Goal: Transaction & Acquisition: Purchase product/service

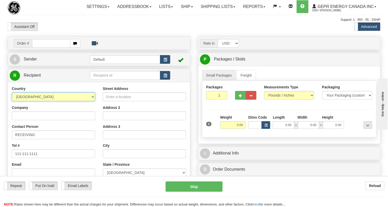
click at [92, 101] on select "[GEOGRAPHIC_DATA] [GEOGRAPHIC_DATA] [GEOGRAPHIC_DATA] [GEOGRAPHIC_DATA] [US_STA…" at bounding box center [53, 96] width 83 height 9
select select "US"
click at [12, 101] on select "[GEOGRAPHIC_DATA] [GEOGRAPHIC_DATA] [GEOGRAPHIC_DATA] [GEOGRAPHIC_DATA] [US_STA…" at bounding box center [53, 96] width 83 height 9
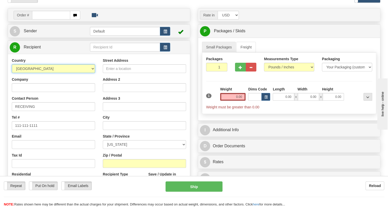
scroll to position [93, 0]
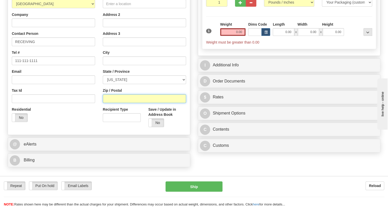
click at [108, 103] on input "Zip / Postal" at bounding box center [144, 98] width 83 height 9
paste input "78247-4610"
type input "78247-4610"
click at [234, 36] on input "0.00" at bounding box center [233, 32] width 26 height 8
type input "SAN ANTONIO"
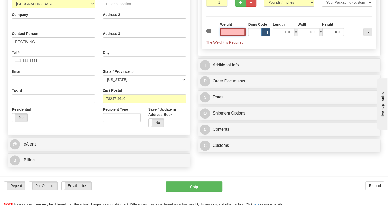
select select "TX"
type input "0.00"
click at [239, 36] on input "0.00" at bounding box center [233, 32] width 26 height 8
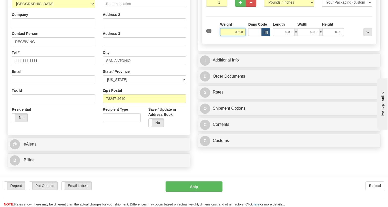
type input "39.00"
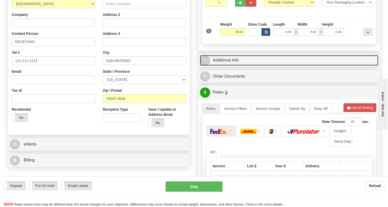
click at [224, 66] on link "I Additional Info" at bounding box center [289, 60] width 178 height 11
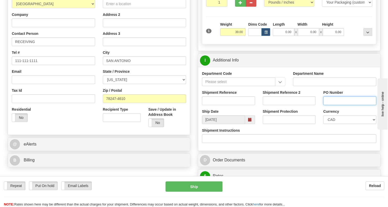
click at [329, 105] on input "PO Number" at bounding box center [349, 100] width 53 height 9
paste input "2213399"
type input "2213399"
click at [50, 46] on input "RECEIVING" at bounding box center [53, 41] width 83 height 9
paste input "2213399"
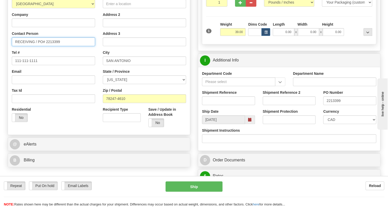
type input "RECEIVING / PO# 2213399"
click at [344, 124] on select "CAD USD EUR ZAR [PERSON_NAME] ARN AUD AUS AWG BBD BFR BGN BHD BMD BND BRC BRL C…" at bounding box center [349, 119] width 53 height 9
select select "1"
click at [323, 124] on select "CAD USD EUR ZAR [PERSON_NAME] ARN AUD AUS AWG BBD BFR BGN BHD BMD BND BRC BRL C…" at bounding box center [349, 119] width 53 height 9
click at [207, 105] on input "Shipment Reference" at bounding box center [228, 100] width 53 height 9
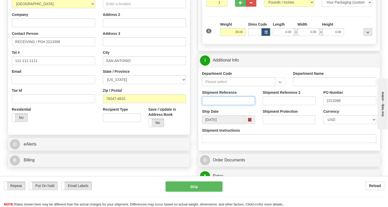
paste input "86696689"
type input "86696689/5399003495"
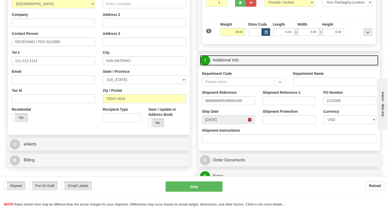
click at [225, 66] on link "I Additional Info" at bounding box center [289, 60] width 178 height 11
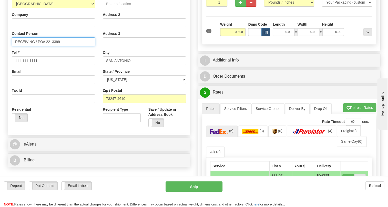
click at [34, 46] on input "RECEIVING / PO# 2213399" at bounding box center [53, 41] width 83 height 9
click at [15, 46] on input "RECEIVING / PO# 2213399" at bounding box center [53, 41] width 83 height 9
click at [23, 46] on input "Attn: RECEIVING / PO# 2213399" at bounding box center [53, 41] width 83 height 9
paste input "Vanessa Zuniga"
click at [22, 46] on input "Attn:Vanessa Zuniga / RECEIVING / PO# 2213399" at bounding box center [53, 41] width 83 height 9
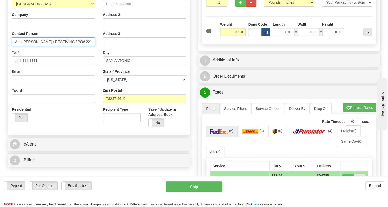
click at [23, 46] on input "Attn:Vanessa Zuniga / RECEIVING / PO# 2213399" at bounding box center [53, 41] width 83 height 9
type input "Attn: Vanessa Zuniga / RECEIVING / PO# 2213399"
click at [59, 63] on div "Tel # 111-111-1111" at bounding box center [53, 57] width 83 height 15
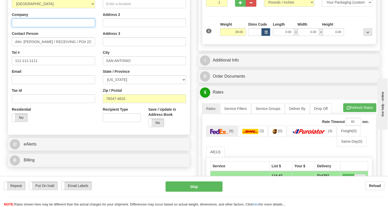
click at [24, 27] on input "Company" at bounding box center [53, 22] width 83 height 9
paste input "CPS ENERGY"
type input "CPS ENERGY"
click at [108, 8] on input "Street Address" at bounding box center [144, 3] width 83 height 9
paste input "17281 Green Mountain Rd"
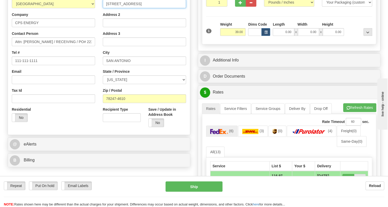
type input "17281 Green Mountain Rd"
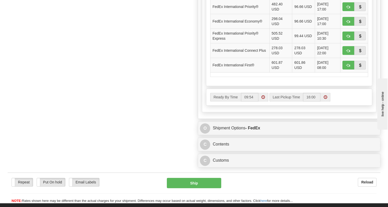
scroll to position [303, 0]
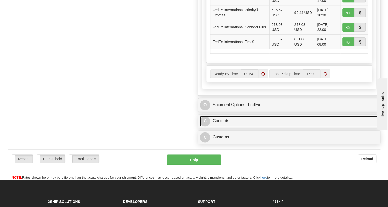
click at [224, 126] on link "C Contents" at bounding box center [289, 121] width 178 height 11
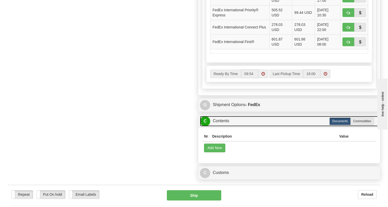
click at [224, 126] on link "C Contents" at bounding box center [289, 121] width 178 height 11
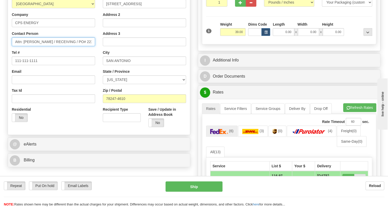
scroll to position [0, 5]
drag, startPoint x: 75, startPoint y: 53, endPoint x: 96, endPoint y: 54, distance: 20.8
click at [96, 54] on div "Country AFGHANISTAN ALAND ISLANDS ALBANIA ALGERIA AMERICAN SAMOA ANDORRA ANGOLA…" at bounding box center [53, 59] width 91 height 133
type input "Attn: Vanessa Zuniga / RECEIVING"
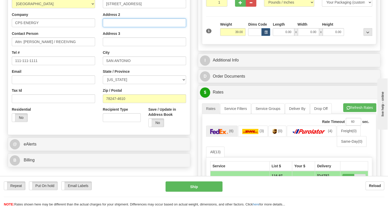
click at [108, 27] on input "Address 2" at bounding box center [144, 22] width 83 height 9
paste input "PO# 2213399"
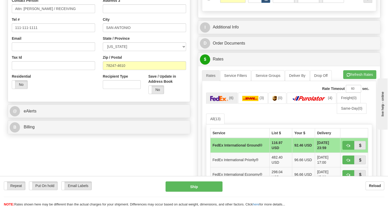
scroll to position [140, 0]
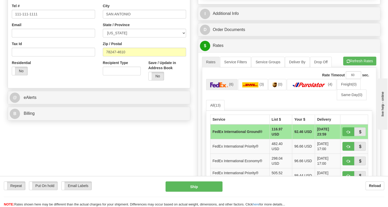
type input "PO# 2213399"
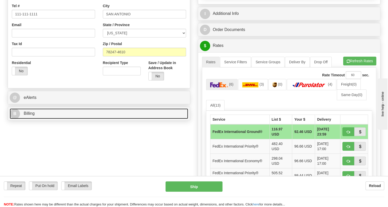
click at [33, 116] on span "Billing" at bounding box center [29, 113] width 11 height 4
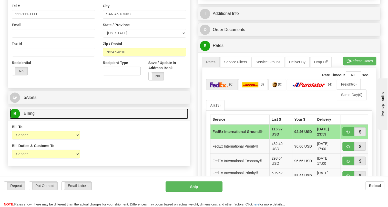
click at [33, 116] on span "Billing" at bounding box center [29, 113] width 11 height 4
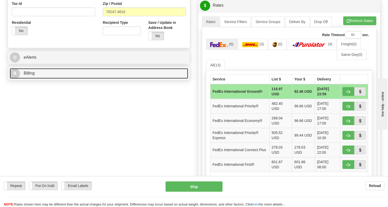
scroll to position [186, 0]
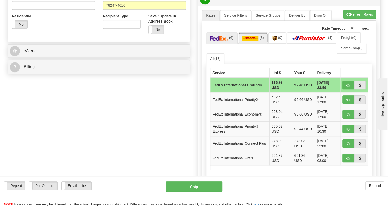
click at [254, 41] on img at bounding box center [250, 38] width 16 height 5
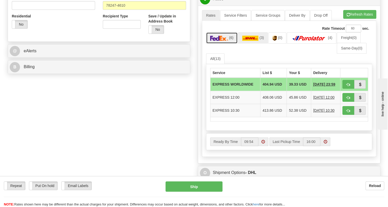
click at [223, 41] on img at bounding box center [219, 38] width 18 height 5
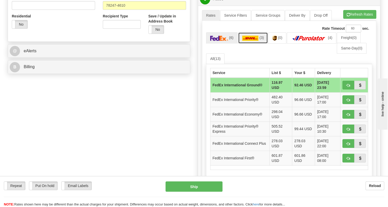
click at [246, 41] on img at bounding box center [250, 38] width 16 height 5
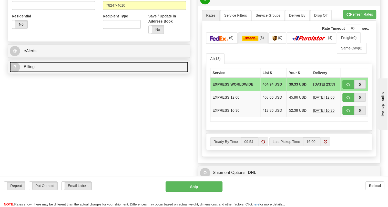
click at [27, 69] on span "Billing" at bounding box center [29, 67] width 11 height 4
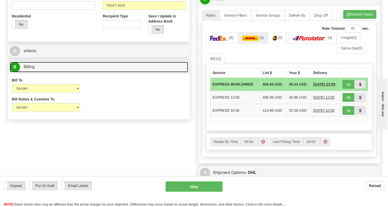
click at [27, 69] on span "Billing" at bounding box center [29, 67] width 11 height 4
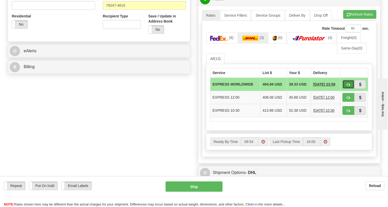
click at [347, 86] on span "button" at bounding box center [348, 84] width 4 height 3
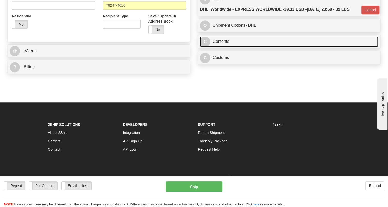
click at [222, 47] on link "C Contents" at bounding box center [289, 41] width 178 height 11
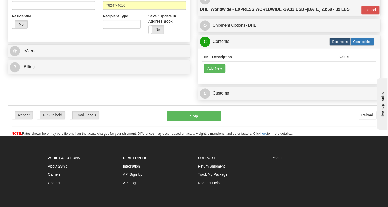
click at [363, 46] on label "Commodities" at bounding box center [362, 42] width 24 height 8
type input "D"
radio input "true"
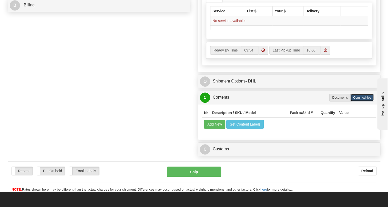
scroll to position [256, 0]
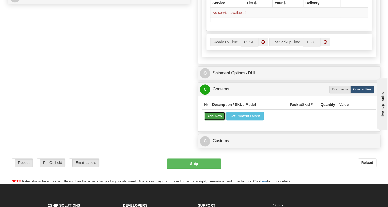
click at [215, 120] on button "Add New" at bounding box center [214, 116] width 21 height 9
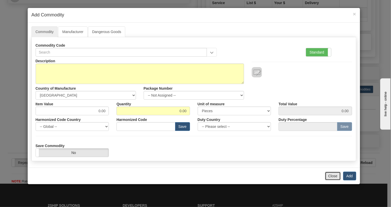
click at [331, 176] on button "Close" at bounding box center [333, 176] width 16 height 9
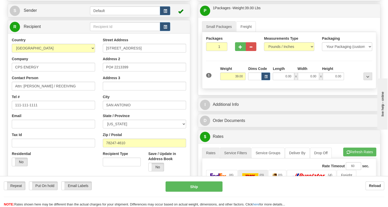
scroll to position [23, 0]
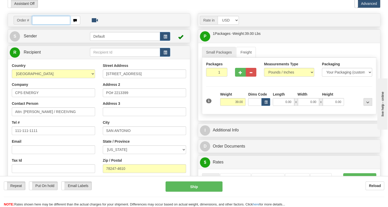
click at [44, 25] on input "text" at bounding box center [51, 20] width 38 height 9
paste input "0086696799"
click at [39, 25] on input "0086696799" at bounding box center [51, 20] width 38 height 9
type input "86696799"
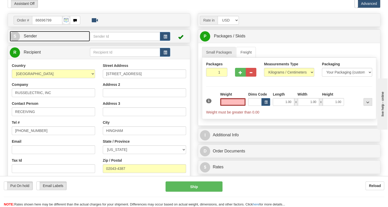
type input "0.00"
click at [32, 38] on span "Sender" at bounding box center [30, 36] width 13 height 4
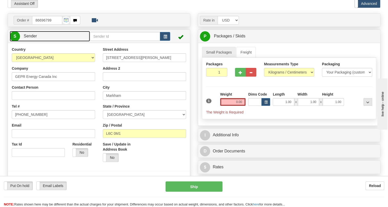
type input "MARKHAM"
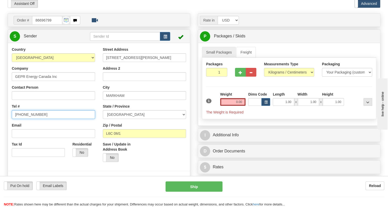
click at [31, 119] on input "[PHONE_NUMBER]" at bounding box center [53, 114] width 83 height 9
click at [31, 119] on input "(779)7960565" at bounding box center [53, 114] width 83 height 9
paste input "905-927-5013"
type input "905-927-5013"
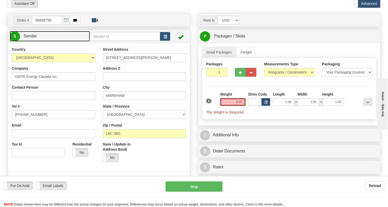
click at [30, 38] on span "Sender" at bounding box center [30, 36] width 13 height 4
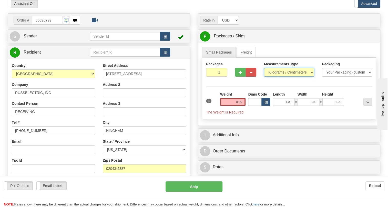
click at [282, 77] on select "Pounds / Inches Kilograms / Centimeters" at bounding box center [289, 72] width 50 height 9
select select "0"
click at [264, 77] on select "Pounds / Inches Kilograms / Centimeters" at bounding box center [289, 72] width 50 height 9
click at [239, 106] on input "0.00" at bounding box center [233, 102] width 26 height 8
type input "0.00"
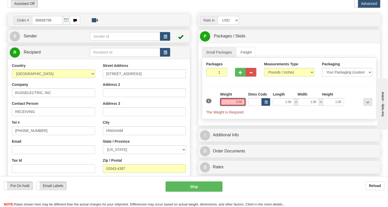
click at [238, 106] on input "0.00" at bounding box center [233, 102] width 26 height 8
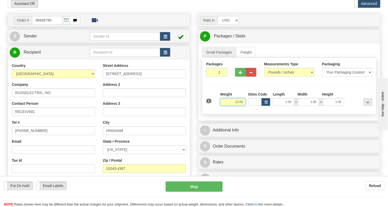
type input "12.00"
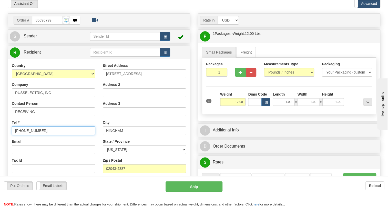
click at [32, 135] on input "(779)7960565" at bounding box center [53, 130] width 83 height 9
paste input "410-674-7444"
type input "410-674-7444"
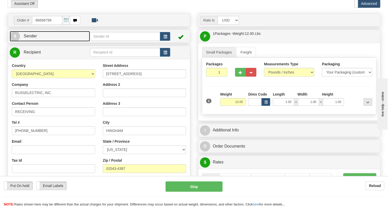
click at [29, 38] on span "Sender" at bounding box center [30, 36] width 13 height 4
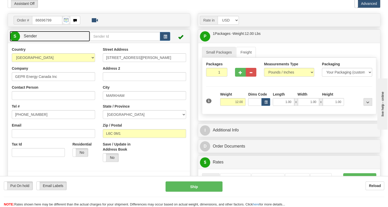
click at [29, 38] on span "Sender" at bounding box center [30, 36] width 13 height 4
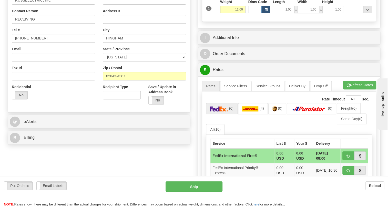
scroll to position [116, 0]
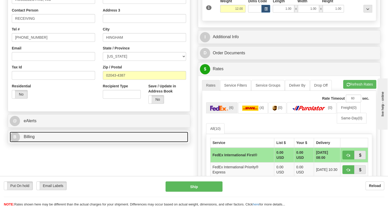
click at [30, 139] on span "Billing" at bounding box center [29, 137] width 11 height 4
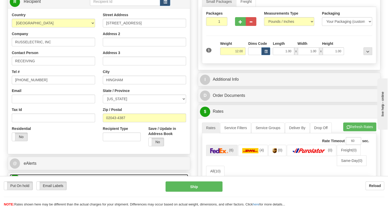
scroll to position [70, 0]
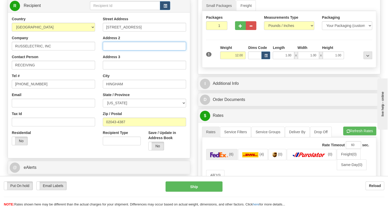
click at [108, 50] on input "Address 2" at bounding box center [144, 46] width 83 height 9
paste input "South Shore Park"
type input "South Shore Park"
click at [193, 70] on div "Order # 86696799 S" at bounding box center [99, 103] width 190 height 272
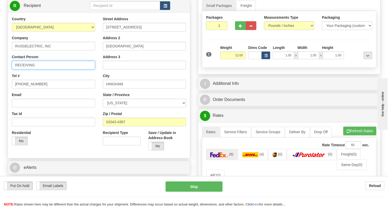
click at [37, 69] on input "RECEIVING" at bounding box center [53, 65] width 83 height 9
paste input "Kelly McNamara"
type input "RECEIVING / Kelly McNamara"
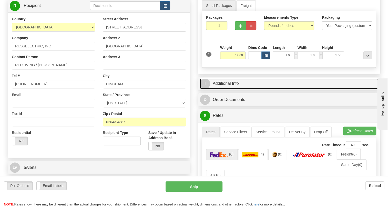
click at [226, 89] on link "I Additional Info" at bounding box center [289, 83] width 178 height 11
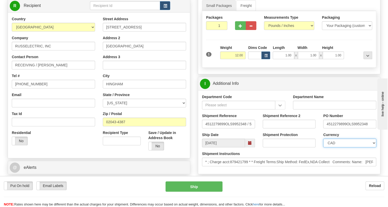
click at [343, 147] on select "CAD USD EUR ZAR RON ANG ARN AUD AUS AWG BBD BFR BGN BHD BMD BND BRC BRL CHP CKZ…" at bounding box center [349, 143] width 53 height 9
select select "1"
click at [323, 147] on select "CAD USD EUR ZAR RON ANG ARN AUD AUS AWG BBD BFR BGN BHD BMD BND BRC BRL CHP CKZ…" at bounding box center [349, 143] width 53 height 9
drag, startPoint x: 346, startPoint y: 135, endPoint x: 323, endPoint y: 135, distance: 22.8
click at [323, 128] on input "4512279899OLS9952348" at bounding box center [349, 124] width 53 height 9
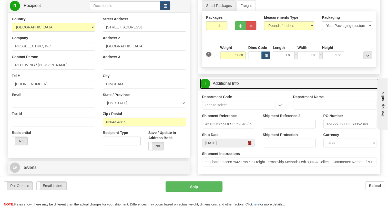
click at [236, 89] on link "I Additional Info" at bounding box center [289, 83] width 178 height 11
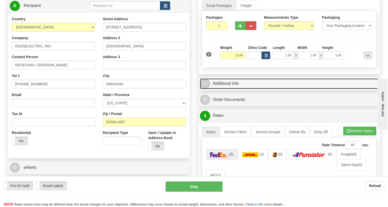
click at [238, 89] on link "I Additional Info" at bounding box center [289, 83] width 178 height 11
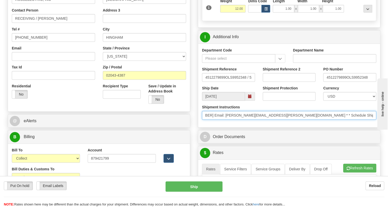
scroll to position [0, 232]
drag, startPoint x: 325, startPoint y: 129, endPoint x: 213, endPoint y: 133, distance: 112.6
click at [213, 123] on div "Shipment Instructions * ; Charge acct:879421799 * * Freight Terms:Ship Method: …" at bounding box center [289, 114] width 182 height 19
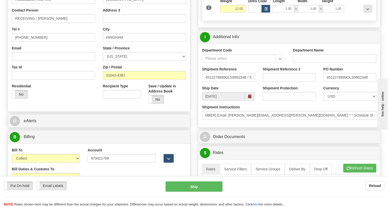
scroll to position [0, 0]
click at [196, 134] on div "Rate in Account Currency ARN AWG AUD AUS BHD BBD BFR BMD BRC BRL GBP UKL BND BG…" at bounding box center [289, 168] width 190 height 496
click at [345, 82] on input "4512279899OLS9952348" at bounding box center [349, 77] width 53 height 9
drag, startPoint x: 346, startPoint y: 89, endPoint x: 327, endPoint y: 89, distance: 19.2
click at [327, 82] on input "4512279899OLS9952348" at bounding box center [349, 77] width 53 height 9
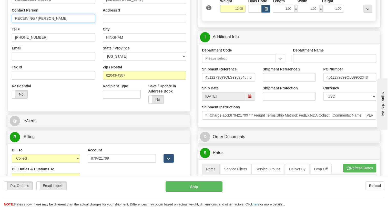
click at [72, 23] on input "RECEIVING / Kelly McNamara" at bounding box center [53, 18] width 83 height 9
paste input "4512279899"
drag, startPoint x: 30, startPoint y: 29, endPoint x: 18, endPoint y: 32, distance: 12.8
click at [18, 23] on input "RECEIVING / Kelly McNamara / PO# 4512279899" at bounding box center [53, 18] width 83 height 9
type input "Receiving / Kelly McNamara / PO# 4512279899"
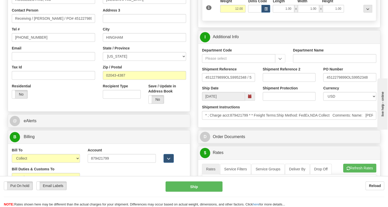
click at [97, 76] on div "Country AFGHANISTAN ALAND ISLANDS ALBANIA ALGERIA AMERICAN SAMOA ANDORRA ANGOLA…" at bounding box center [53, 36] width 91 height 133
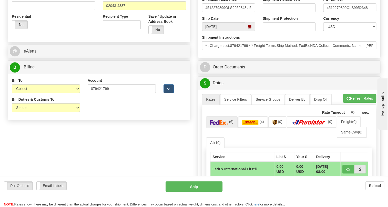
scroll to position [186, 0]
drag, startPoint x: 56, startPoint y: 100, endPoint x: 51, endPoint y: 101, distance: 5.0
click at [51, 93] on select "Sender Recipient Third Party Collect" at bounding box center [46, 88] width 68 height 9
select select "2"
click at [12, 93] on select "Sender Recipient Third Party Collect" at bounding box center [46, 88] width 68 height 9
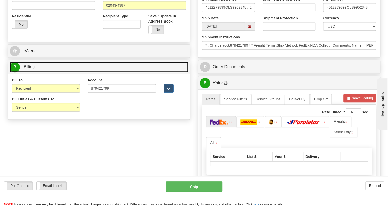
click at [29, 69] on span "Billing" at bounding box center [29, 67] width 11 height 4
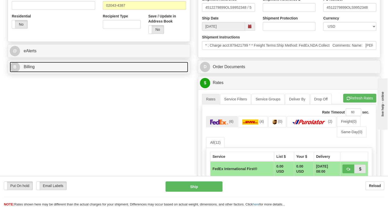
scroll to position [140, 0]
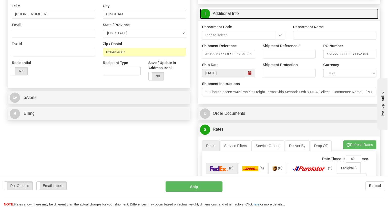
click at [228, 19] on link "I Additional Info" at bounding box center [289, 13] width 178 height 11
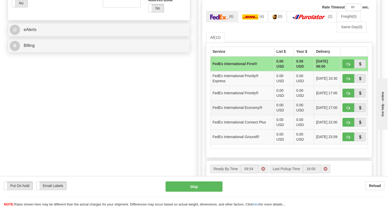
scroll to position [210, 0]
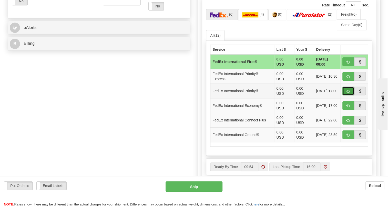
click at [347, 93] on span "button" at bounding box center [348, 91] width 4 height 3
type input "01"
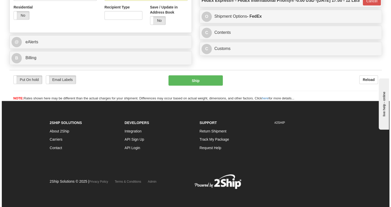
scroll to position [208, 0]
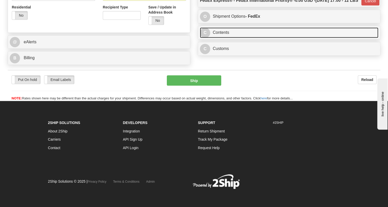
click at [219, 38] on link "C Contents" at bounding box center [289, 32] width 178 height 11
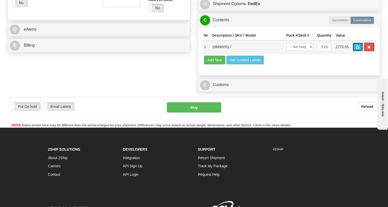
click at [355, 51] on button "button" at bounding box center [358, 47] width 10 height 9
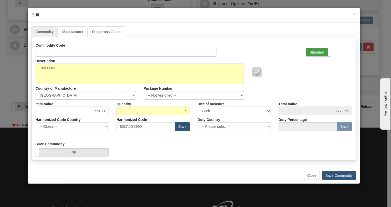
click at [312, 52] on label "Standard" at bounding box center [318, 52] width 25 height 8
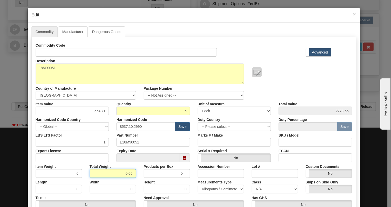
click at [120, 172] on input "0.00" at bounding box center [113, 173] width 46 height 9
type input "1.00"
type input "0.2000"
click at [210, 189] on select "Pounds / Inches Kilograms / Centimeters" at bounding box center [221, 189] width 46 height 9
select select "0"
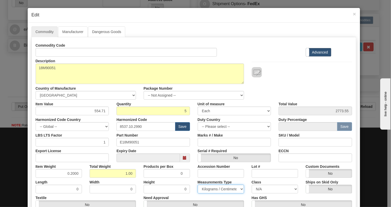
click at [198, 185] on select "Pounds / Inches Kilograms / Centimeters" at bounding box center [221, 189] width 46 height 9
click at [96, 110] on input "554.71" at bounding box center [73, 111] width 74 height 9
paste input "366,69"
click at [100, 112] on input "366,69" at bounding box center [73, 111] width 74 height 9
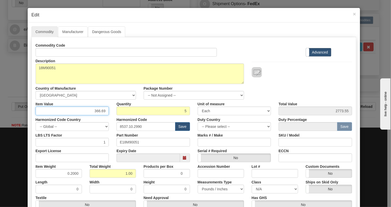
type input "366.69"
type input "1833.45"
click at [110, 115] on div "Item Value 366.69" at bounding box center [72, 108] width 81 height 16
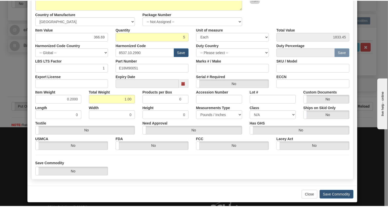
scroll to position [78, 0]
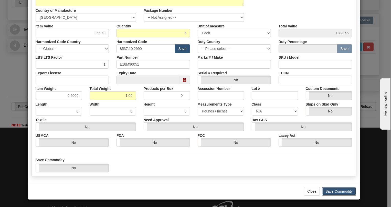
drag, startPoint x: 335, startPoint y: 192, endPoint x: 265, endPoint y: 175, distance: 72.7
click at [335, 192] on button "Save Commodity" at bounding box center [339, 191] width 34 height 9
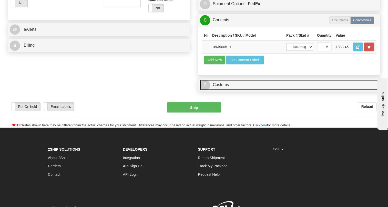
click at [221, 90] on link "C Customs" at bounding box center [289, 85] width 178 height 11
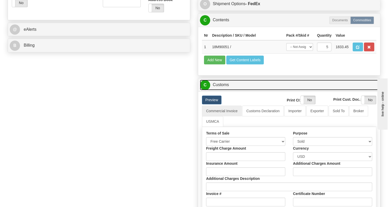
click at [221, 90] on link "C Customs" at bounding box center [289, 85] width 178 height 11
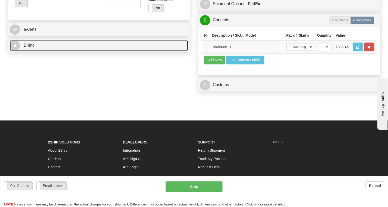
click at [31, 47] on span "Billing" at bounding box center [29, 45] width 11 height 4
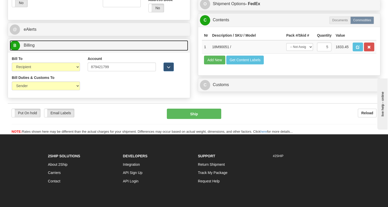
click at [31, 47] on span "Billing" at bounding box center [29, 45] width 11 height 4
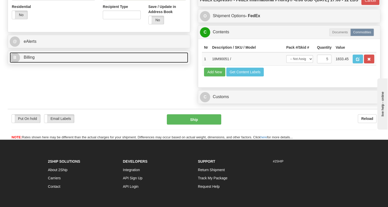
scroll to position [184, 0]
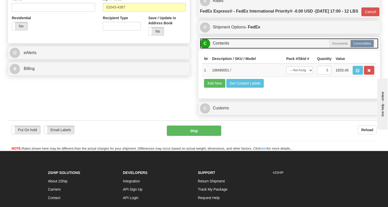
click at [225, 49] on link "C Contents" at bounding box center [289, 43] width 178 height 11
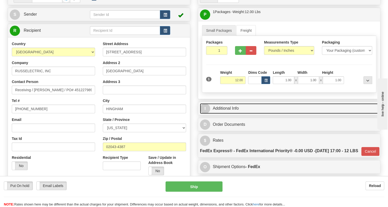
click at [222, 114] on link "I Additional Info" at bounding box center [289, 108] width 178 height 11
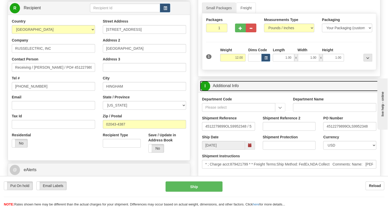
scroll to position [91, 0]
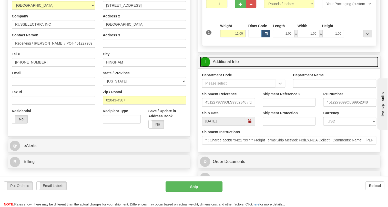
click at [224, 67] on link "I Additional Info" at bounding box center [289, 62] width 178 height 11
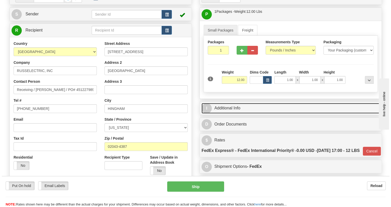
scroll to position [45, 0]
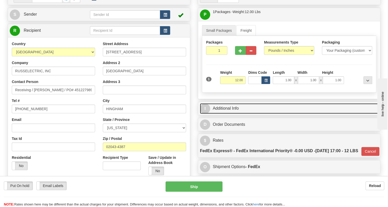
click at [232, 114] on link "I Additional Info" at bounding box center [289, 108] width 178 height 11
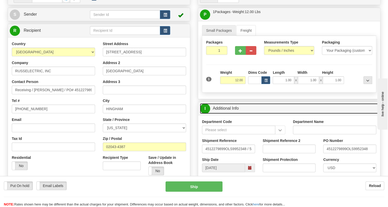
click at [232, 114] on link "I Additional Info" at bounding box center [289, 108] width 178 height 11
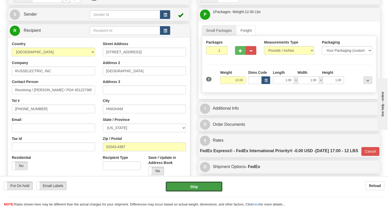
click at [195, 187] on button "Ship" at bounding box center [194, 186] width 57 height 10
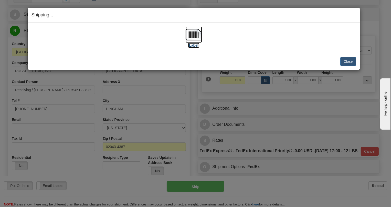
click at [193, 33] on img at bounding box center [194, 34] width 16 height 16
click at [350, 61] on button "Close" at bounding box center [349, 61] width 16 height 9
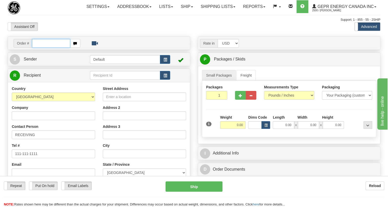
click at [38, 48] on input "text" at bounding box center [51, 43] width 38 height 9
paste input "0086696781"
click at [39, 48] on input "0086696781" at bounding box center [51, 43] width 38 height 9
type input "86696781"
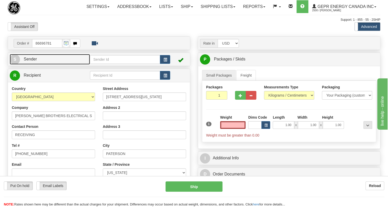
type input "0.00"
drag, startPoint x: 32, startPoint y: 71, endPoint x: 5, endPoint y: 74, distance: 27.6
click at [32, 61] on span "Sender" at bounding box center [30, 59] width 13 height 4
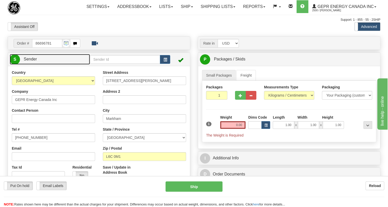
type input "MARKHAM"
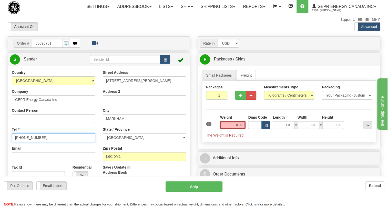
click at [35, 142] on input "[PHONE_NUMBER]" at bounding box center [53, 137] width 83 height 9
paste input "[PHONE_NUMBER]"
type input "[PHONE_NUMBER]"
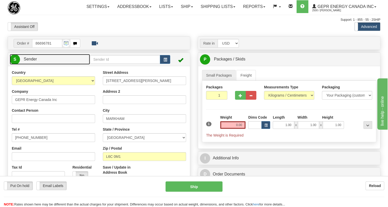
drag, startPoint x: 26, startPoint y: 70, endPoint x: 36, endPoint y: 73, distance: 10.2
click at [26, 61] on span "Sender" at bounding box center [30, 59] width 13 height 4
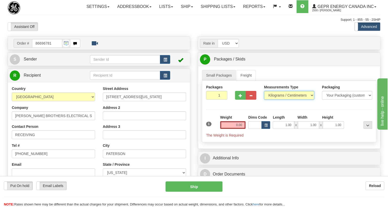
click at [287, 100] on select "Pounds / Inches Kilograms / Centimeters" at bounding box center [289, 95] width 50 height 9
select select "0"
click at [264, 100] on select "Pounds / Inches Kilograms / Centimeters" at bounding box center [289, 95] width 50 height 9
click at [234, 129] on input "0.00" at bounding box center [233, 125] width 26 height 8
type input "0.00"
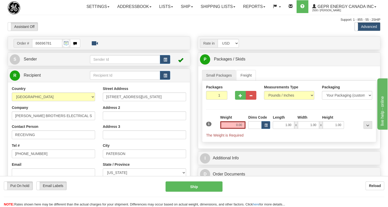
drag, startPoint x: 236, startPoint y: 130, endPoint x: 236, endPoint y: 135, distance: 4.6
click at [236, 129] on div "Weight 0.00" at bounding box center [233, 122] width 26 height 14
click at [238, 129] on input "0.00" at bounding box center [233, 125] width 26 height 8
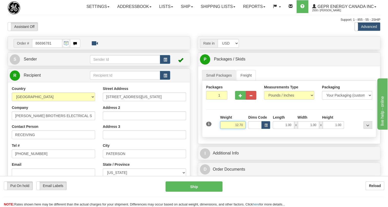
type input "12.70"
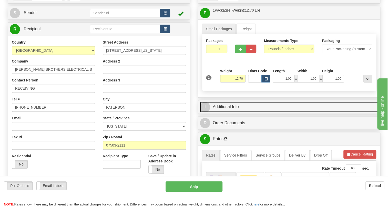
click at [218, 112] on link "I Additional Info" at bounding box center [289, 107] width 178 height 11
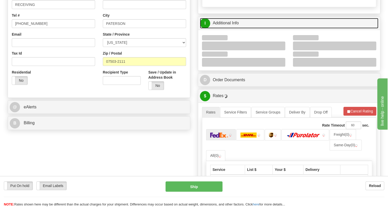
scroll to position [140, 0]
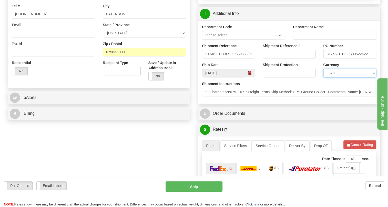
click at [335, 77] on select "CAD USD EUR ZAR [PERSON_NAME] ARN AUD AUS AWG BBD BFR BGN BHD BMD BND BRC BRL C…" at bounding box center [349, 73] width 53 height 9
select select "1"
click at [323, 77] on select "CAD USD EUR ZAR [PERSON_NAME] ARN AUD AUS AWG BBD BFR BGN BHD BMD BND BRC BRL C…" at bounding box center [349, 73] width 53 height 9
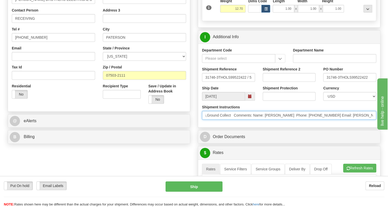
scroll to position [0, 115]
drag, startPoint x: 336, startPoint y: 126, endPoint x: 310, endPoint y: 129, distance: 26.0
click at [310, 120] on input "* ; Charge acct:075110 * * Freight Terms:Ship Method: UPS,Ground Collect Commen…" at bounding box center [289, 115] width 174 height 9
click at [303, 120] on input "* ; Charge acct:075110 * * Freight Terms:Ship Method: UPS,Ground Collect Commen…" at bounding box center [289, 115] width 174 height 9
drag, startPoint x: 303, startPoint y: 126, endPoint x: 246, endPoint y: 128, distance: 56.9
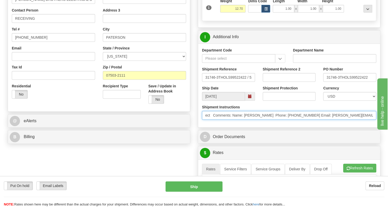
click at [246, 120] on input "* ; Charge acct:075110 * * Freight Terms:Ship Method: UPS,Ground Collect Commen…" at bounding box center [289, 115] width 174 height 9
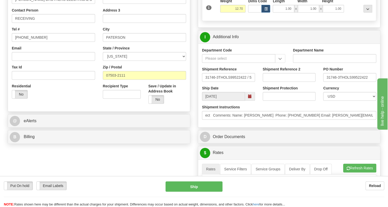
drag, startPoint x: 253, startPoint y: 126, endPoint x: 270, endPoint y: 135, distance: 18.6
click at [270, 127] on div "Department Code Department Name Shipment Reference 31746-3THOLS99522422 / 52765…" at bounding box center [289, 86] width 182 height 84
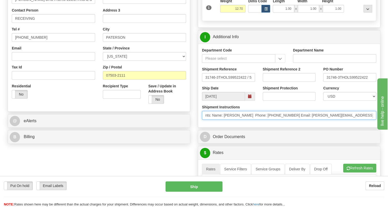
scroll to position [0, 130]
drag, startPoint x: 334, startPoint y: 129, endPoint x: 223, endPoint y: 132, distance: 111.0
click at [223, 123] on div "Shipment Instructions * ; Charge acct:075110 * * Freight Terms:Ship Method: UPS…" at bounding box center [289, 114] width 182 height 19
click at [288, 120] on input "* ; Charge acct:075110 * * Freight Terms:Ship Method: UPS,Ground Collect Commen…" at bounding box center [289, 115] width 174 height 9
drag, startPoint x: 288, startPoint y: 126, endPoint x: 229, endPoint y: 127, distance: 59.5
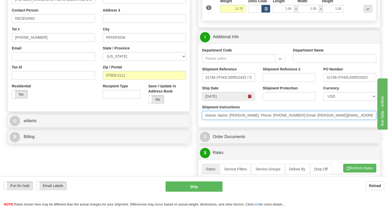
click at [229, 120] on input "* ; Charge acct:075110 * * Freight Terms:Ship Method: UPS,Ground Collect Commen…" at bounding box center [289, 115] width 174 height 9
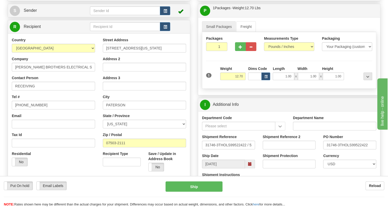
scroll to position [23, 0]
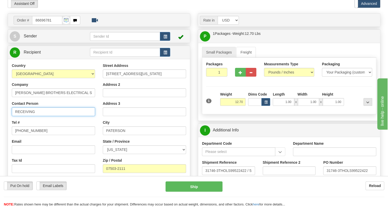
click at [51, 116] on input "RECEIVING" at bounding box center [53, 111] width 83 height 9
paste input "Tom Hibert Phone: (954) 345-6840"
drag, startPoint x: 92, startPoint y: 123, endPoint x: 67, endPoint y: 126, distance: 25.8
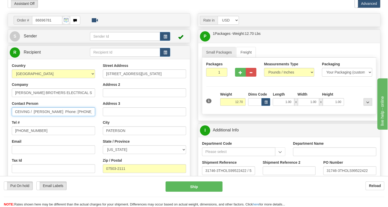
click at [67, 116] on input "RECEIVING / Tom Hibert Phone: (954) 345-6840" at bounding box center [53, 111] width 83 height 9
type input "RECEIVING / Tom Hibert"
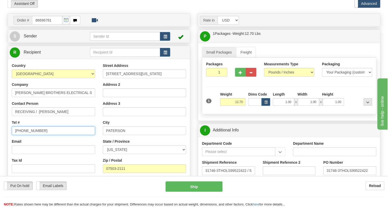
click at [27, 135] on input "[PHONE_NUMBER]" at bounding box center [53, 130] width 83 height 9
paste input "954) 345-6840"
type input "(954) 345-6840"
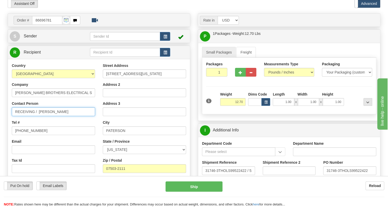
click at [38, 116] on input "RECEIVING / Tom Hibert" at bounding box center [53, 111] width 83 height 9
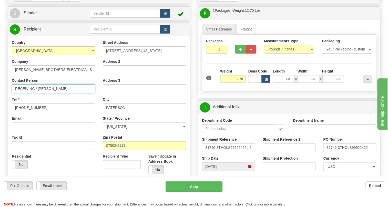
scroll to position [46, 0]
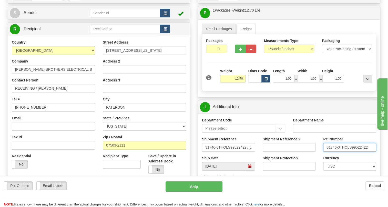
drag, startPoint x: 344, startPoint y: 159, endPoint x: 326, endPoint y: 159, distance: 17.7
click at [326, 152] on input "31746-3THOLS99522422" at bounding box center [349, 147] width 53 height 9
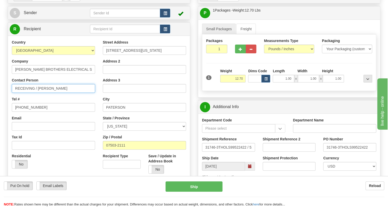
click at [66, 93] on input "RECEIVING / Tom Hibert" at bounding box center [53, 88] width 83 height 9
paste input "31746-3TH"
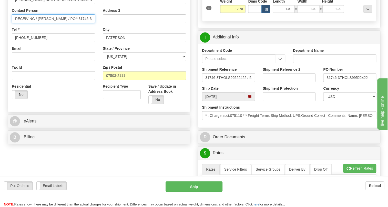
scroll to position [116, 0]
type input "RECEIVING / Tom Hibert / PO# 31746-3TH"
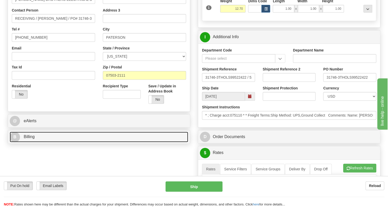
click at [32, 139] on span "Billing" at bounding box center [29, 137] width 11 height 4
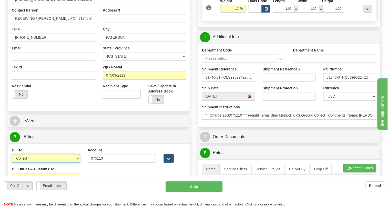
click at [41, 163] on select "Sender Recipient Third Party Collect" at bounding box center [46, 158] width 68 height 9
select select "1"
click at [12, 163] on select "Sender Recipient Third Party Collect" at bounding box center [46, 158] width 68 height 9
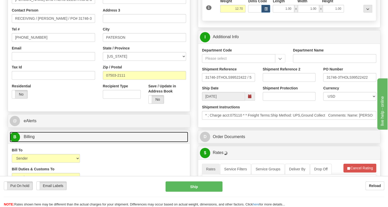
click at [29, 139] on span "Billing" at bounding box center [29, 137] width 11 height 4
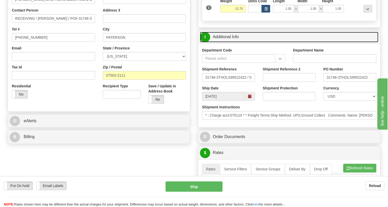
click at [227, 42] on link "I Additional Info" at bounding box center [289, 37] width 178 height 11
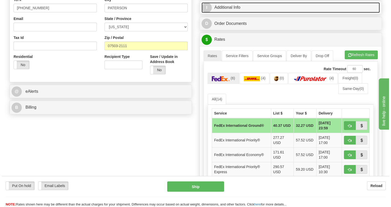
scroll to position [163, 0]
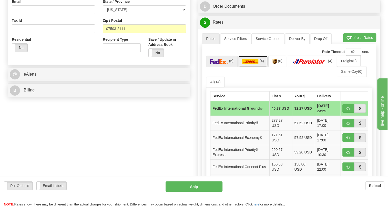
click at [253, 64] on img at bounding box center [250, 61] width 16 height 5
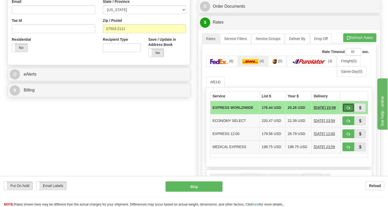
click at [347, 110] on span "button" at bounding box center [348, 107] width 4 height 3
type input "P"
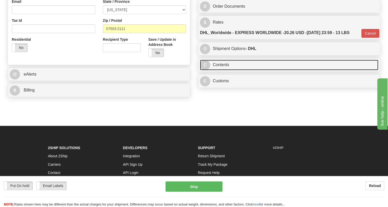
click at [221, 70] on link "C Contents" at bounding box center [289, 65] width 178 height 11
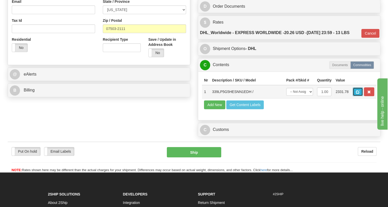
click at [357, 94] on span "button" at bounding box center [358, 91] width 4 height 3
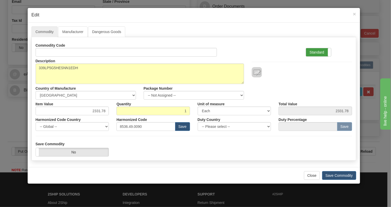
click at [313, 50] on label "Standard" at bounding box center [318, 52] width 25 height 8
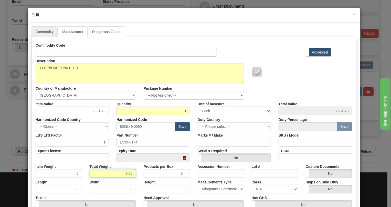
click at [122, 174] on input "0.00" at bounding box center [113, 173] width 46 height 9
type input "1.00"
type input "1.0000"
click at [213, 188] on select "Pounds / Inches Kilograms / Centimeters" at bounding box center [221, 189] width 46 height 9
select select "0"
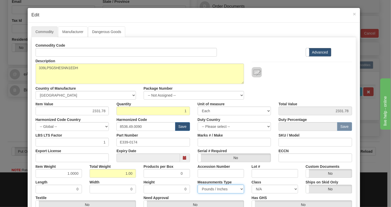
click at [198, 185] on select "Pounds / Inches Kilograms / Centimeters" at bounding box center [221, 189] width 46 height 9
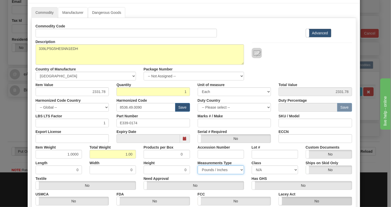
scroll to position [78, 0]
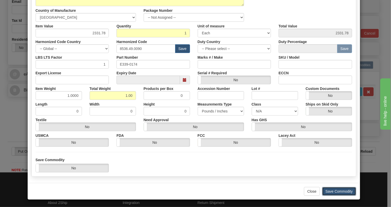
click at [335, 192] on button "Save Commodity" at bounding box center [339, 191] width 34 height 9
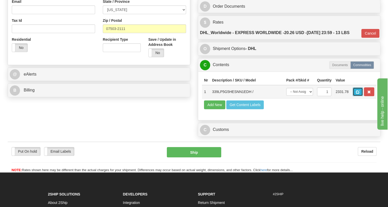
click at [357, 94] on span "button" at bounding box center [358, 91] width 4 height 3
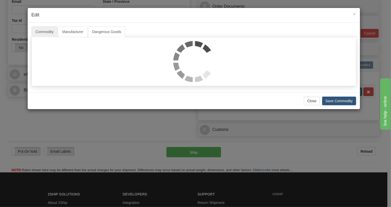
scroll to position [0, 0]
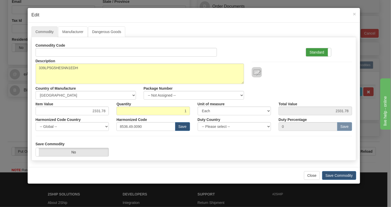
click at [317, 50] on label "Standard" at bounding box center [318, 52] width 25 height 8
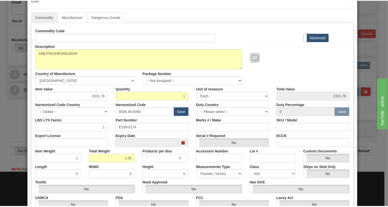
scroll to position [70, 0]
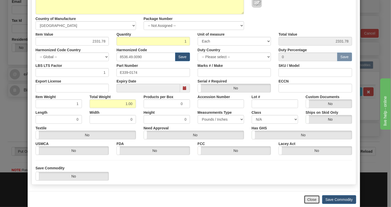
click at [308, 199] on button "Close" at bounding box center [312, 199] width 16 height 9
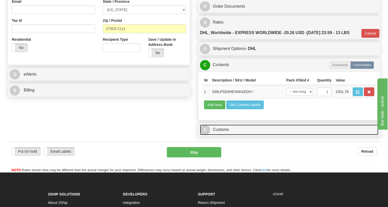
click at [221, 135] on link "C Customs" at bounding box center [289, 130] width 178 height 11
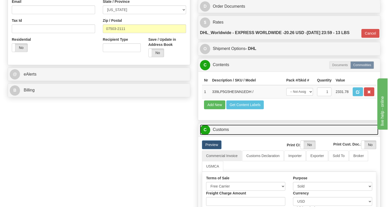
click at [223, 135] on link "C Customs" at bounding box center [289, 130] width 178 height 11
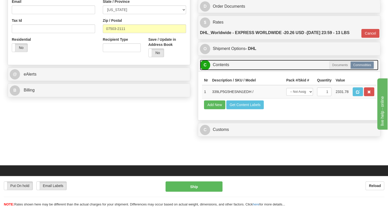
click at [223, 70] on link "C Contents" at bounding box center [289, 65] width 178 height 11
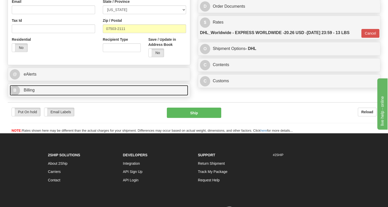
click at [27, 92] on span "Billing" at bounding box center [29, 90] width 11 height 4
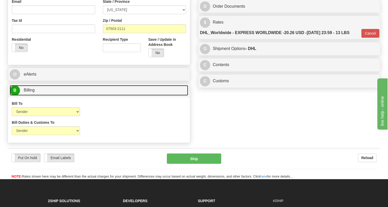
click at [27, 92] on span "Billing" at bounding box center [29, 90] width 11 height 4
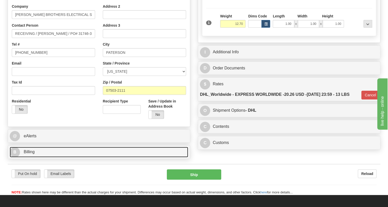
scroll to position [93, 0]
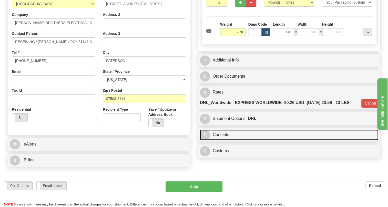
drag, startPoint x: 227, startPoint y: 147, endPoint x: 199, endPoint y: 141, distance: 28.5
click at [227, 140] on link "C Contents" at bounding box center [289, 135] width 178 height 11
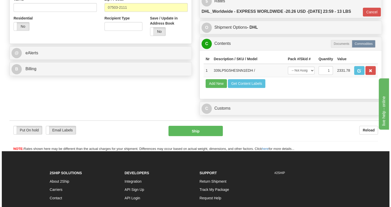
scroll to position [186, 0]
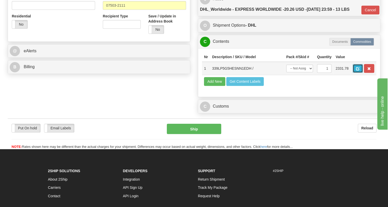
click at [357, 70] on span "button" at bounding box center [358, 68] width 4 height 3
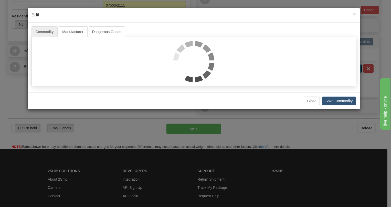
scroll to position [0, 0]
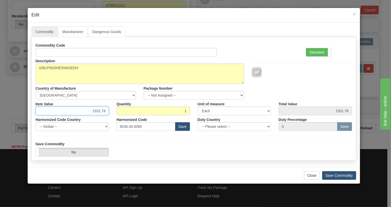
click at [101, 110] on input "2331.78" at bounding box center [73, 111] width 74 height 9
paste input ".148,67"
click at [96, 111] on input "2.148,67" at bounding box center [73, 111] width 74 height 9
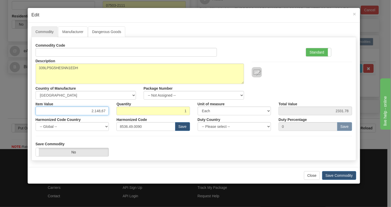
click at [96, 112] on input "2.148,67" at bounding box center [73, 111] width 74 height 9
click at [94, 112] on input "2.148,67" at bounding box center [73, 111] width 74 height 9
click at [103, 111] on input "2148,67" at bounding box center [73, 111] width 74 height 9
click at [101, 112] on input "2148,67" at bounding box center [73, 111] width 74 height 9
type input "2148.67"
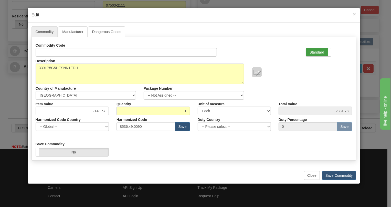
type input "2148.67"
click at [317, 52] on label "Standard" at bounding box center [318, 52] width 25 height 8
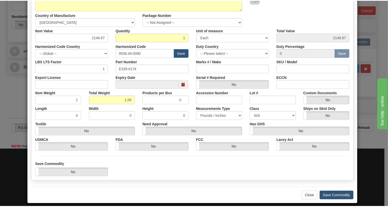
scroll to position [78, 0]
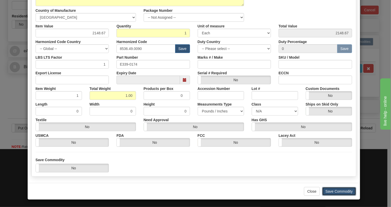
click at [340, 190] on button "Save Commodity" at bounding box center [339, 191] width 34 height 9
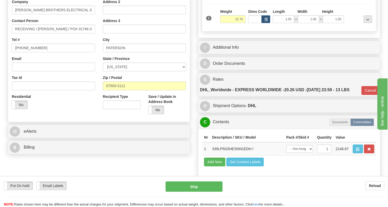
scroll to position [116, 0]
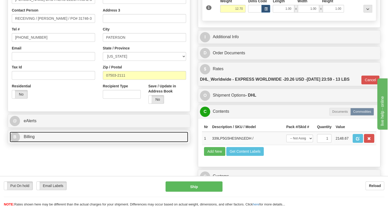
click at [30, 139] on span "Billing" at bounding box center [29, 137] width 11 height 4
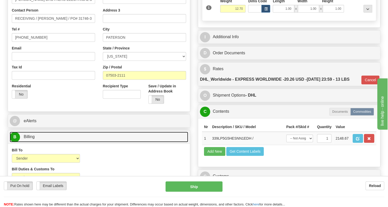
click at [30, 139] on span "Billing" at bounding box center [29, 137] width 11 height 4
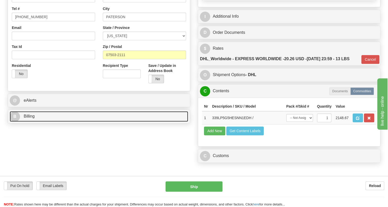
scroll to position [140, 0]
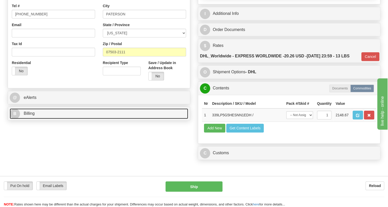
click at [29, 116] on span "Billing" at bounding box center [29, 113] width 11 height 4
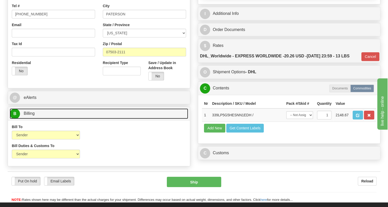
click at [29, 116] on span "Billing" at bounding box center [29, 113] width 11 height 4
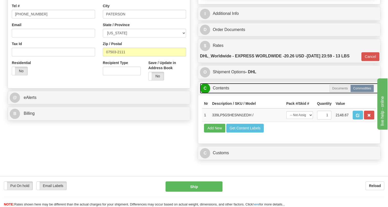
click at [221, 94] on link "C Contents" at bounding box center [289, 88] width 178 height 11
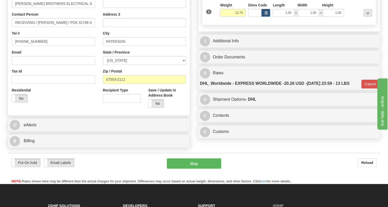
scroll to position [116, 0]
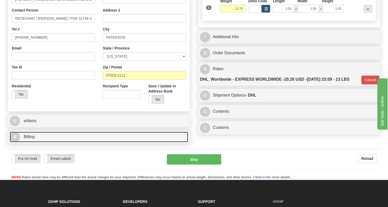
click at [29, 139] on span "Billing" at bounding box center [29, 137] width 11 height 4
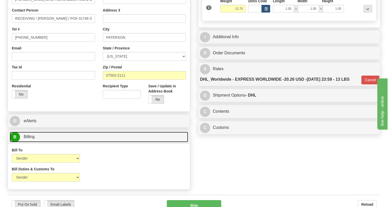
click at [29, 139] on span "Billing" at bounding box center [29, 137] width 11 height 4
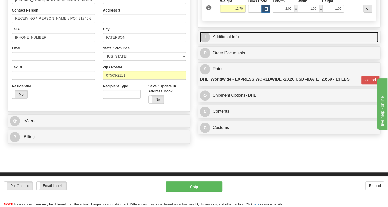
click at [226, 42] on link "I Additional Info" at bounding box center [289, 37] width 178 height 11
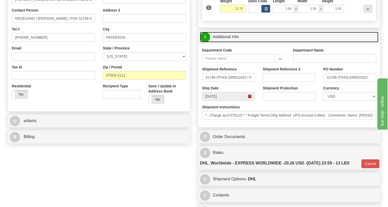
click at [221, 42] on link "I Additional Info" at bounding box center [289, 37] width 178 height 11
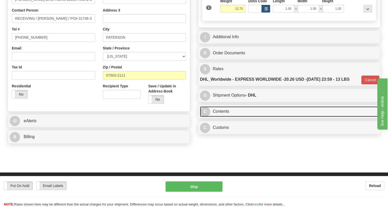
click at [222, 117] on link "C Contents" at bounding box center [289, 111] width 178 height 11
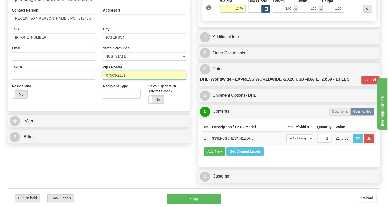
drag, startPoint x: 127, startPoint y: 86, endPoint x: 105, endPoint y: 89, distance: 22.1
click at [105, 80] on input "07503-2111" at bounding box center [144, 75] width 83 height 9
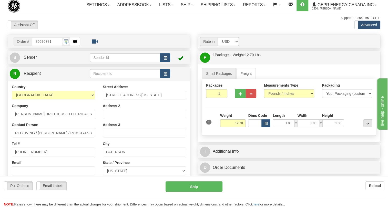
scroll to position [0, 0]
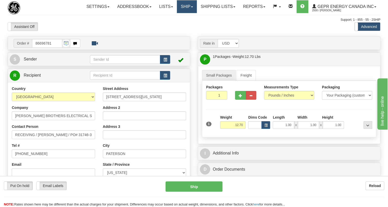
click at [191, 7] on span at bounding box center [192, 6] width 2 height 1
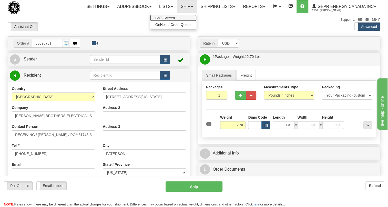
click at [159, 17] on span "Ship Screen" at bounding box center [164, 18] width 19 height 4
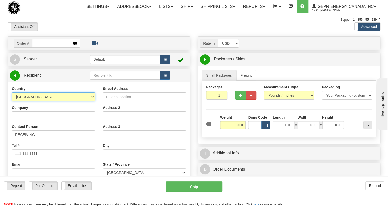
click at [91, 101] on select "[GEOGRAPHIC_DATA] [GEOGRAPHIC_DATA] [GEOGRAPHIC_DATA] [GEOGRAPHIC_DATA] [US_STA…" at bounding box center [53, 96] width 83 height 9
select select "US"
click at [12, 101] on select "[GEOGRAPHIC_DATA] [GEOGRAPHIC_DATA] [GEOGRAPHIC_DATA] [GEOGRAPHIC_DATA] [US_STA…" at bounding box center [53, 96] width 83 height 9
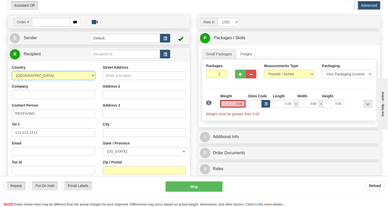
scroll to position [93, 0]
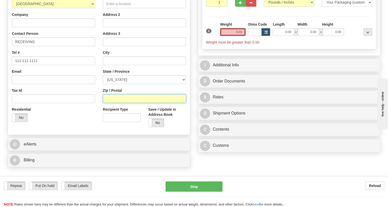
click at [110, 103] on input "Zip / Postal" at bounding box center [144, 98] width 83 height 9
paste input "07503-2111"
type input "07503-2111"
click at [230, 36] on input "0.00" at bounding box center [233, 32] width 26 height 8
type input "12.70"
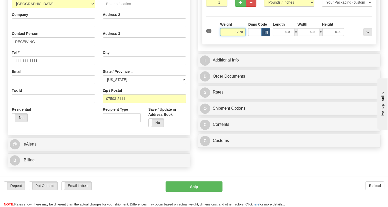
type input "PATERSON"
select select "NJ"
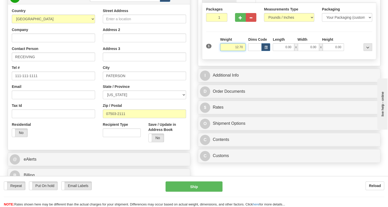
scroll to position [70, 0]
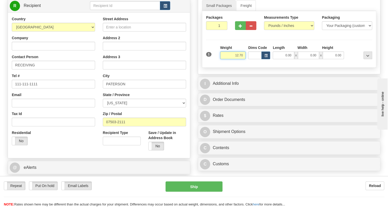
type input "12.70"
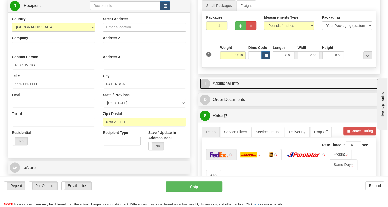
click at [230, 89] on link "I Additional Info" at bounding box center [289, 83] width 178 height 11
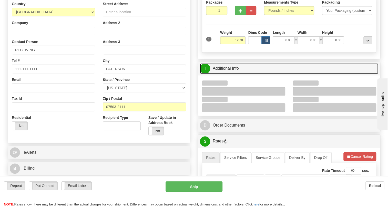
scroll to position [93, 0]
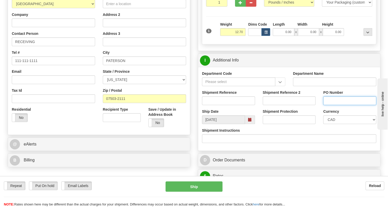
click at [331, 105] on input "PO Number" at bounding box center [349, 100] width 53 height 9
paste input "31746-3THOLS99522422"
type input "31746-3THOLS99522422"
click at [340, 124] on select "CAD USD EUR ZAR [PERSON_NAME] ARN AUD AUS AWG BBD BFR BGN BHD BMD BND BRC BRL C…" at bounding box center [349, 119] width 53 height 9
select select "1"
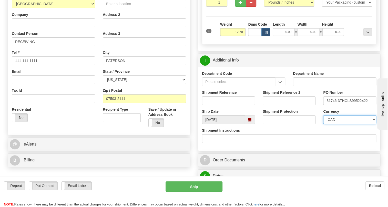
click at [323, 124] on select "CAD USD EUR ZAR [PERSON_NAME] ARN AUD AUS AWG BBD BFR BGN BHD BMD BND BRC BRL C…" at bounding box center [349, 119] width 53 height 9
click at [208, 105] on input "Shipment Reference" at bounding box center [228, 100] width 53 height 9
type input "5399004835"
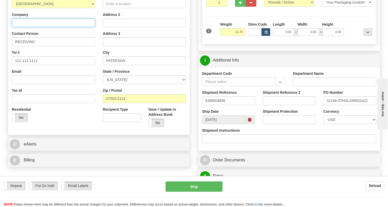
click at [26, 27] on input "Company" at bounding box center [53, 22] width 83 height 9
paste input "FELDMAN BROTHERS ELECTRICAL SUPPLY CO."
type input "FELDMAN BROTHERS ELECTRICAL SUPPLY CO."
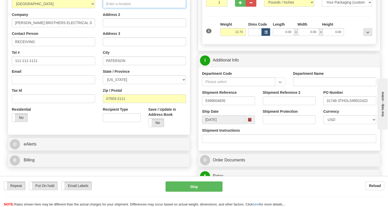
click at [123, 8] on input "Street Address" at bounding box center [144, 3] width 83 height 9
paste input "26 Maryland Ave"
type input "26 Maryland Ave"
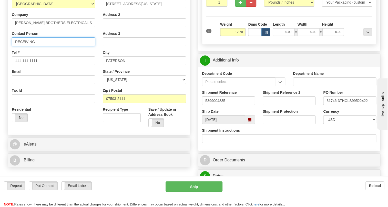
click at [35, 46] on input "RECEIVING" at bounding box center [53, 41] width 83 height 9
paste input "Tom Hibert"
type input "RECEIVING / Tom Hibert"
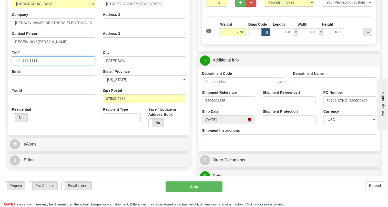
click at [32, 65] on input "111-111-1111" at bounding box center [53, 60] width 83 height 9
paste input "(954) 345-6840"
type input "(954) 345-6840"
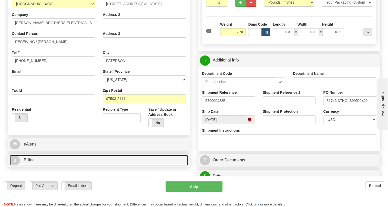
click at [33, 162] on span "Billing" at bounding box center [29, 160] width 11 height 4
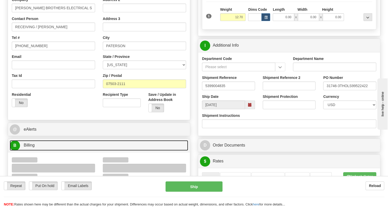
scroll to position [163, 0]
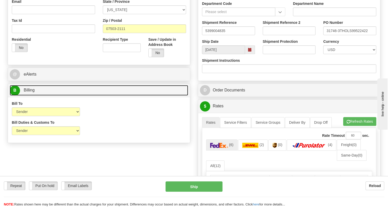
click at [29, 92] on span "Billing" at bounding box center [29, 90] width 11 height 4
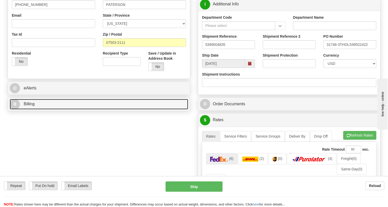
scroll to position [140, 0]
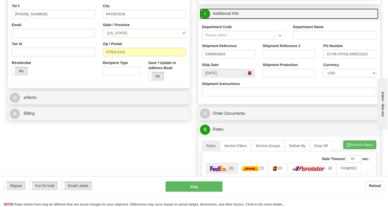
click at [228, 19] on link "I Additional Info" at bounding box center [289, 13] width 178 height 11
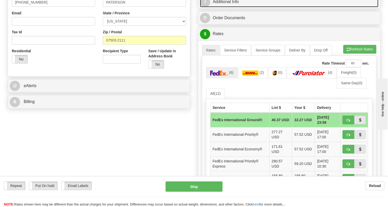
scroll to position [163, 0]
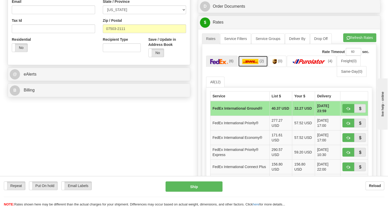
click at [253, 64] on img at bounding box center [250, 61] width 16 height 5
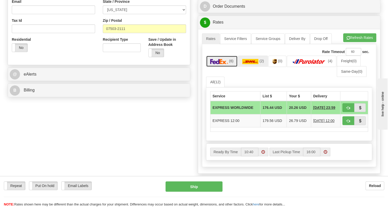
click at [219, 64] on img at bounding box center [219, 61] width 18 height 5
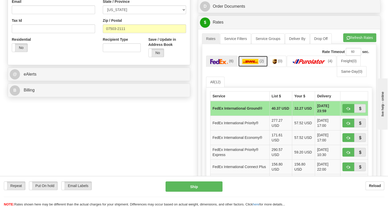
click at [246, 64] on img at bounding box center [250, 61] width 16 height 5
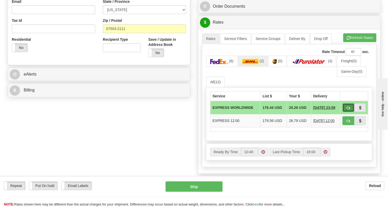
click at [349, 110] on span "button" at bounding box center [348, 107] width 4 height 3
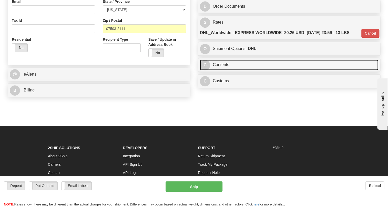
click at [223, 70] on link "C Contents" at bounding box center [289, 65] width 178 height 11
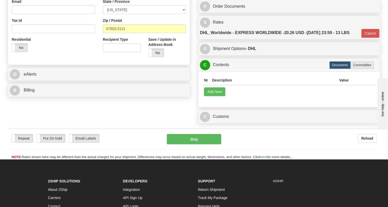
click at [364, 69] on label "Commodities" at bounding box center [362, 65] width 24 height 8
type input "D"
radio input "true"
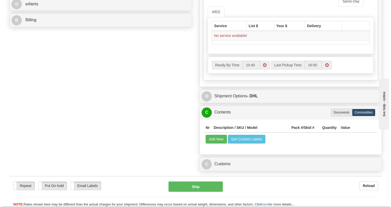
scroll to position [256, 0]
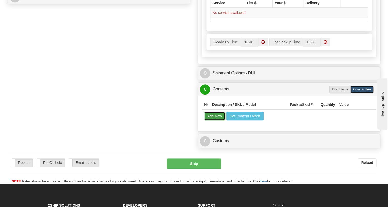
click at [209, 120] on button "Add New" at bounding box center [214, 116] width 21 height 9
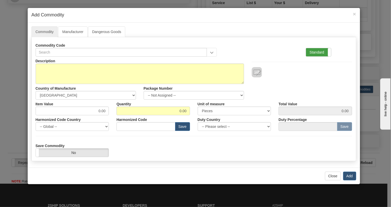
click at [314, 53] on label "Standard" at bounding box center [318, 52] width 25 height 8
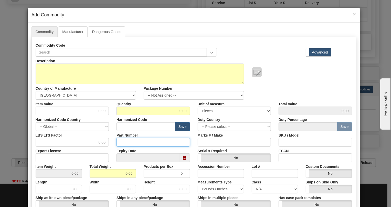
click at [121, 143] on input "Part Number" at bounding box center [154, 142] width 74 height 9
paste input "E339-0174"
type input "E339-0174"
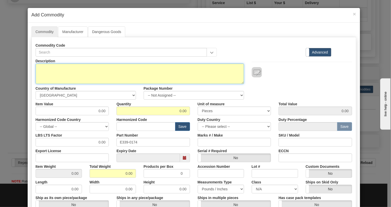
click at [44, 69] on textarea "Description" at bounding box center [140, 74] width 209 height 20
paste textarea "339-L-P5-G5-H-E-S-N-N-1E-D-H"
type textarea "339-L-P5-G5-H-E-S-N-N-1E-D-H"
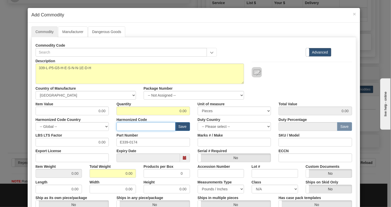
click at [122, 126] on input "text" at bounding box center [146, 126] width 59 height 9
paste input "8537.10.9160"
type input "8537.10.9160"
click at [99, 111] on input "0.00" at bounding box center [73, 111] width 74 height 9
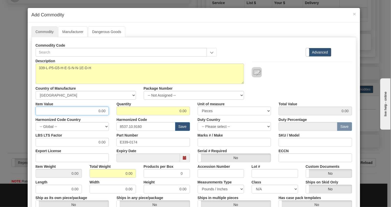
paste input "2.148,67"
click at [93, 112] on input "2.148,67" at bounding box center [73, 111] width 74 height 9
click at [100, 112] on input "2148,67" at bounding box center [73, 111] width 74 height 9
type input "2148.67"
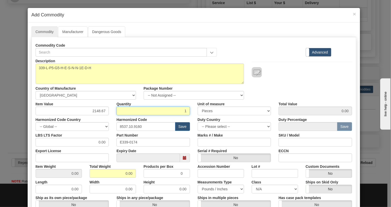
type input "1"
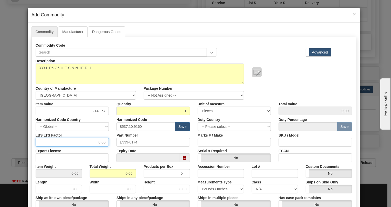
type input "2148.67"
click at [91, 141] on input "0.00" at bounding box center [73, 142] width 74 height 9
type input "1.00"
click at [124, 174] on input "0.00" at bounding box center [113, 173] width 46 height 9
type input "1.00"
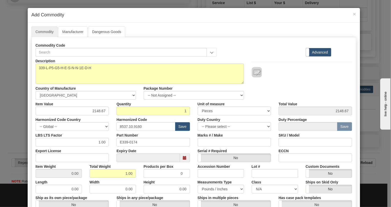
type input "1.0000"
click at [191, 180] on div "Height 0.00" at bounding box center [167, 186] width 54 height 16
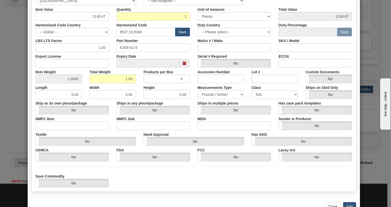
scroll to position [110, 0]
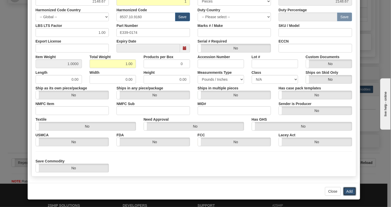
click at [348, 192] on button "Add" at bounding box center [349, 191] width 13 height 9
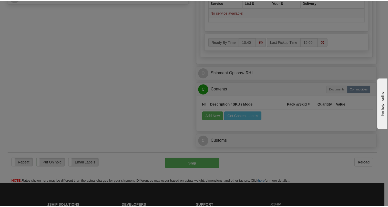
scroll to position [0, 0]
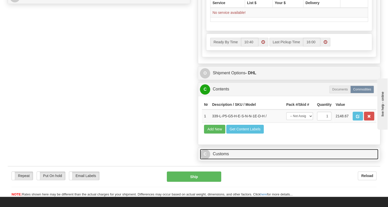
click at [220, 159] on link "C Customs" at bounding box center [289, 154] width 178 height 11
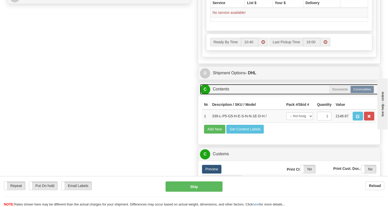
click at [223, 95] on link "C Contents" at bounding box center [289, 89] width 178 height 11
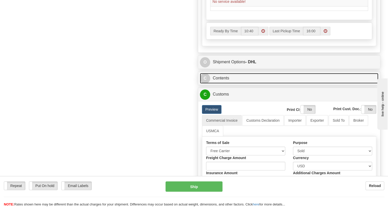
scroll to position [210, 0]
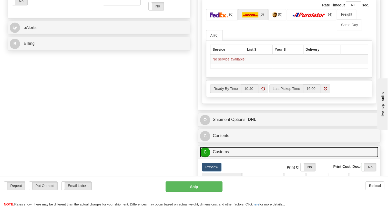
click at [224, 157] on link "C Customs" at bounding box center [289, 152] width 178 height 11
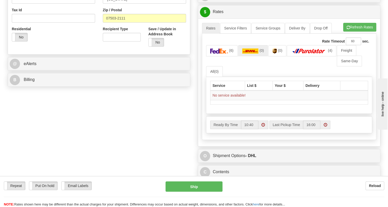
scroll to position [140, 0]
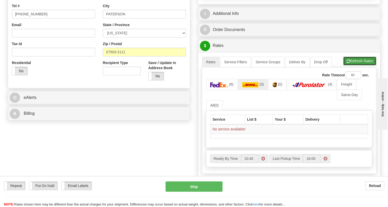
click at [360, 65] on button "Refresh Rates" at bounding box center [359, 61] width 33 height 9
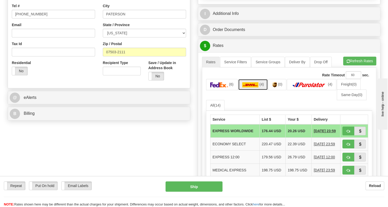
click at [255, 87] on img at bounding box center [250, 84] width 16 height 5
click at [347, 133] on span "button" at bounding box center [348, 131] width 4 height 3
type input "P"
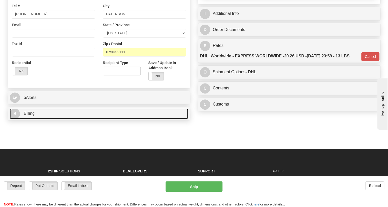
click at [27, 116] on span "Billing" at bounding box center [29, 113] width 11 height 4
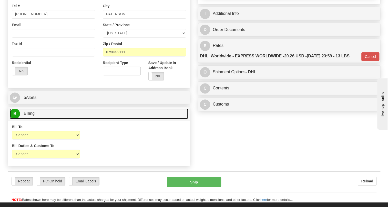
click at [27, 116] on span "Billing" at bounding box center [29, 113] width 11 height 4
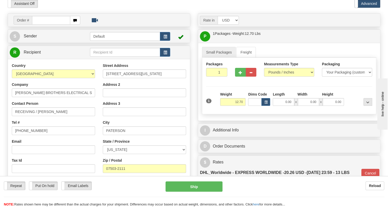
scroll to position [46, 0]
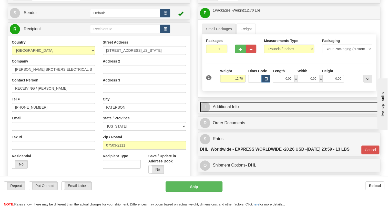
click at [227, 112] on link "I Additional Info" at bounding box center [289, 107] width 178 height 11
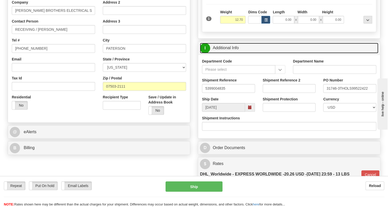
scroll to position [116, 0]
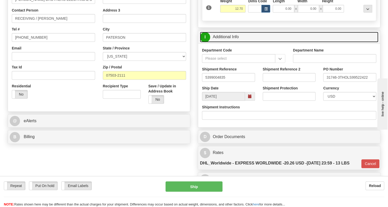
click at [245, 42] on link "I Additional Info" at bounding box center [289, 37] width 178 height 11
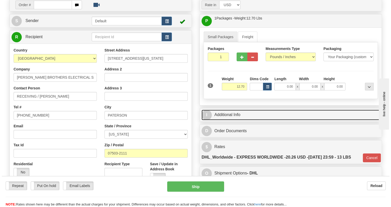
scroll to position [46, 0]
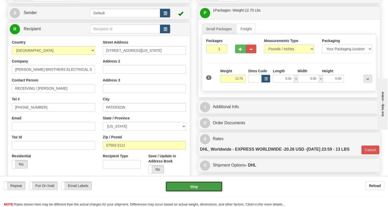
click at [192, 188] on button "Ship" at bounding box center [194, 186] width 57 height 10
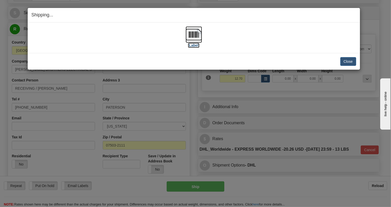
click at [196, 36] on img at bounding box center [194, 34] width 16 height 16
drag, startPoint x: 346, startPoint y: 60, endPoint x: 321, endPoint y: 61, distance: 25.4
click at [346, 60] on button "Close" at bounding box center [349, 61] width 16 height 9
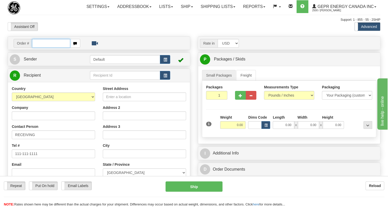
click at [38, 48] on input "text" at bounding box center [51, 43] width 38 height 9
paste input "0086696786"
click at [40, 48] on input "0086696786" at bounding box center [51, 43] width 38 height 9
type input "86696786"
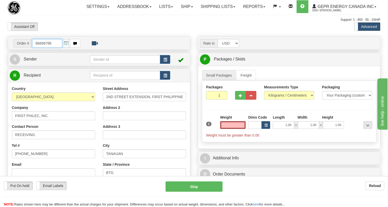
type input "0.00"
drag, startPoint x: 53, startPoint y: 55, endPoint x: 27, endPoint y: 62, distance: 26.9
click at [27, 62] on div "Order # 86696786 S" at bounding box center [99, 149] width 190 height 226
paste input "0086696790"
type input "0086696790"
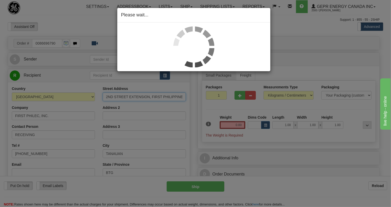
drag, startPoint x: 147, startPoint y: 108, endPoint x: 161, endPoint y: 105, distance: 14.8
click at [166, 106] on div "Toggle navigation Settings Shipping Preferences Fields Preferences New" at bounding box center [194, 144] width 388 height 289
click at [93, 96] on div "Please wait..." at bounding box center [195, 103] width 391 height 207
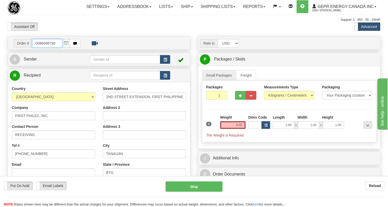
click at [41, 48] on input "0086696790" at bounding box center [47, 43] width 30 height 9
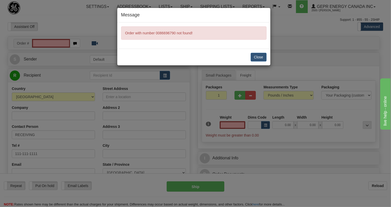
type input "0.00"
click at [259, 56] on button "Close" at bounding box center [259, 57] width 16 height 9
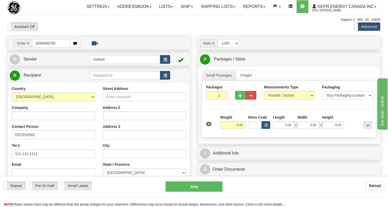
click at [39, 48] on input "0086696790" at bounding box center [51, 43] width 38 height 9
type input "86696790"
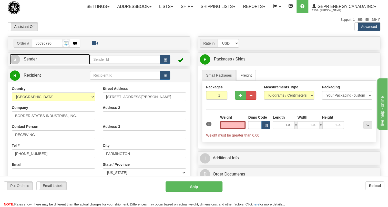
type input "0.00"
click at [33, 61] on span "Sender" at bounding box center [30, 59] width 13 height 4
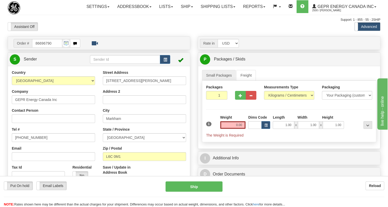
type input "MARKHAM"
click at [32, 142] on input "[PHONE_NUMBER]" at bounding box center [53, 137] width 83 height 9
paste input "[PHONE_NUMBER]"
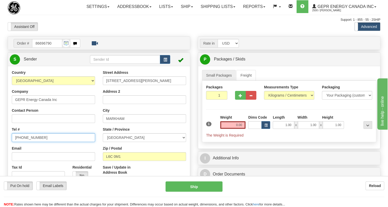
type input "[PHONE_NUMBER]"
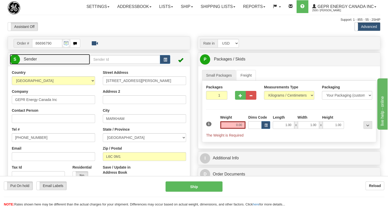
click at [31, 61] on span "Sender" at bounding box center [30, 59] width 13 height 4
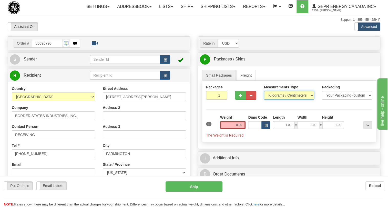
click at [280, 100] on select "Pounds / Inches Kilograms / Centimeters" at bounding box center [289, 95] width 50 height 9
select select "0"
click at [264, 100] on select "Pounds / Inches Kilograms / Centimeters" at bounding box center [289, 95] width 50 height 9
click at [237, 129] on input "0.00" at bounding box center [233, 125] width 26 height 8
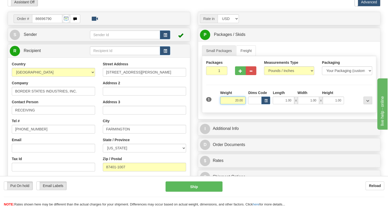
scroll to position [46, 0]
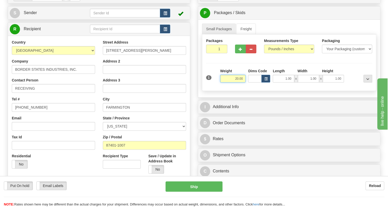
type input "20.00"
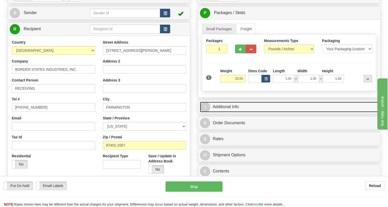
click at [226, 112] on link "I Additional Info" at bounding box center [289, 107] width 178 height 11
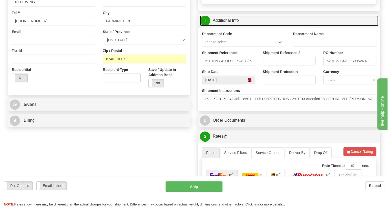
scroll to position [140, 0]
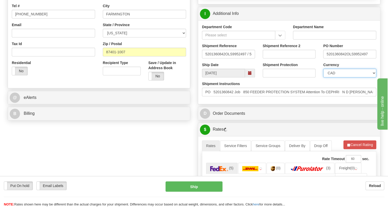
click at [345, 77] on select "CAD USD EUR ZAR [PERSON_NAME] ARN AUD AUS AWG BBD BFR BGN BHD BMD BND BRC BRL C…" at bounding box center [349, 73] width 53 height 9
select select "1"
click at [323, 77] on select "CAD USD EUR ZAR [PERSON_NAME] ARN AUD AUS AWG BBD BFR BGN BHD BMD BND BRC BRL C…" at bounding box center [349, 73] width 53 height 9
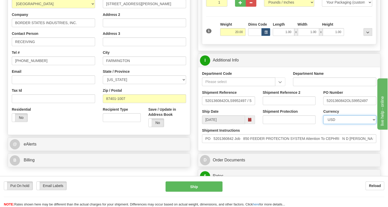
scroll to position [116, 0]
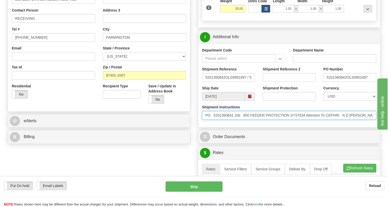
drag, startPoint x: 342, startPoint y: 126, endPoint x: 310, endPoint y: 129, distance: 32.7
click at [310, 120] on input "PO 5201360842 Job 850 FEEDER PROTECTION SYSTEM Attention To CEPHRI N D [PERSON_…" at bounding box center [289, 115] width 174 height 9
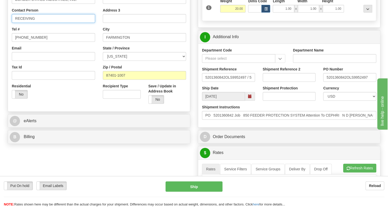
click at [38, 23] on input "RECEIVING" at bounding box center [53, 18] width 83 height 9
paste input "Attention To CEPHRI"
type input "RECEIVING / Attention To CEPHRI"
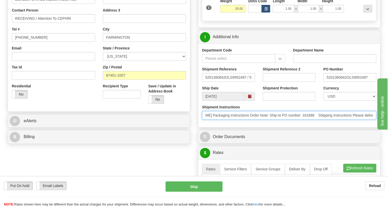
scroll to position [0, 270]
drag, startPoint x: 342, startPoint y: 130, endPoint x: 390, endPoint y: 136, distance: 48.6
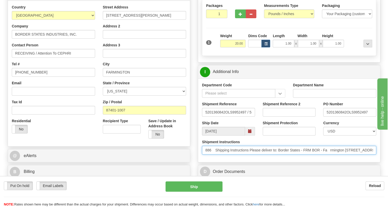
scroll to position [70, 0]
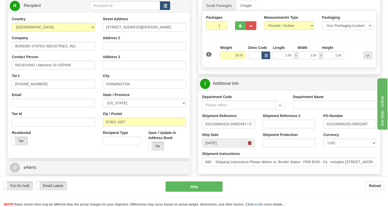
click at [99, 107] on div "Street Address [STREET_ADDRESS][PERSON_NAME] Address 2 Address 3 City [GEOGRAPH…" at bounding box center [144, 85] width 91 height 138
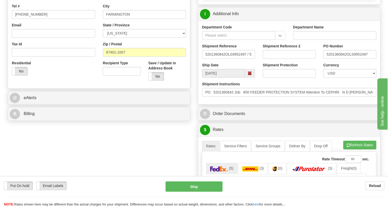
scroll to position [140, 0]
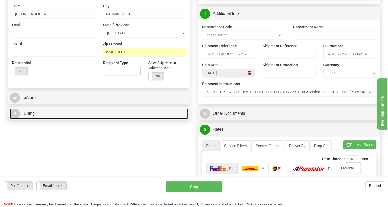
click at [27, 116] on span "Billing" at bounding box center [29, 113] width 11 height 4
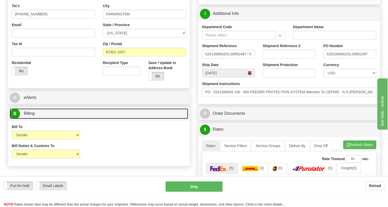
click at [27, 116] on span "Billing" at bounding box center [29, 113] width 11 height 4
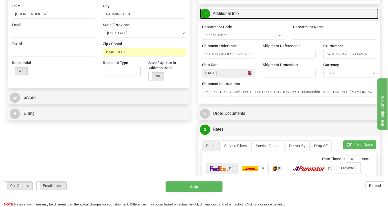
click at [231, 19] on link "I Additional Info" at bounding box center [289, 13] width 178 height 11
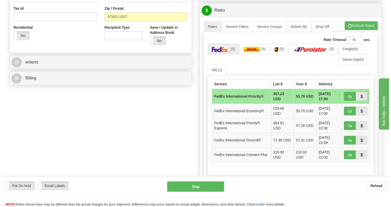
scroll to position [186, 0]
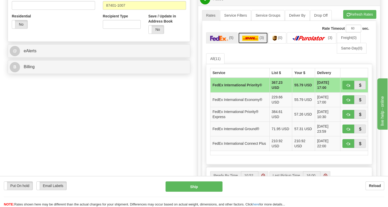
click at [253, 41] on img at bounding box center [250, 38] width 16 height 5
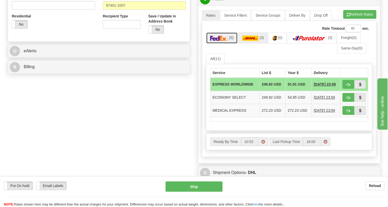
click at [220, 41] on img at bounding box center [219, 38] width 18 height 5
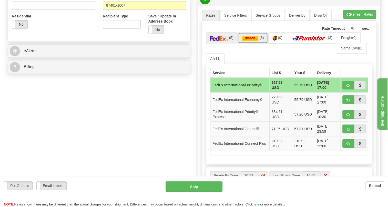
click at [250, 41] on img at bounding box center [250, 38] width 16 height 5
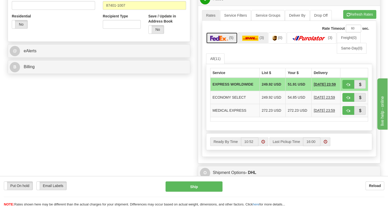
click at [220, 41] on img at bounding box center [219, 38] width 18 height 5
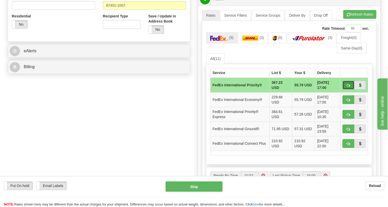
click at [347, 87] on span "button" at bounding box center [348, 85] width 4 height 3
type input "01"
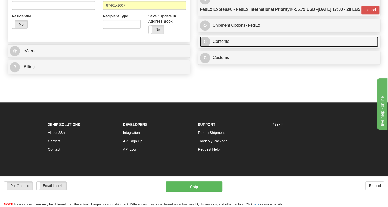
click at [223, 47] on link "C Contents" at bounding box center [289, 41] width 178 height 11
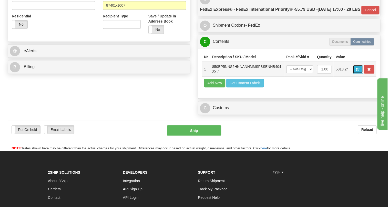
click at [354, 74] on button "button" at bounding box center [358, 69] width 10 height 9
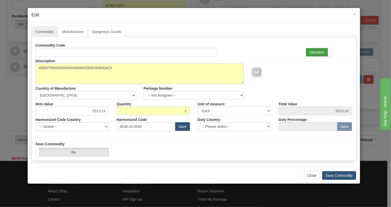
click at [313, 53] on label "Standard" at bounding box center [318, 52] width 25 height 8
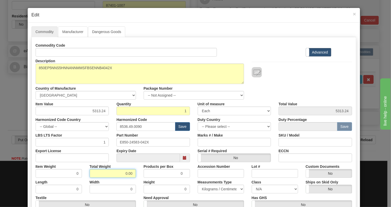
click at [117, 172] on input "0.00" at bounding box center [113, 173] width 46 height 9
type input "1.00"
type input "1.0000"
click at [206, 188] on select "Pounds / Inches Kilograms / Centimeters" at bounding box center [221, 189] width 46 height 9
select select "0"
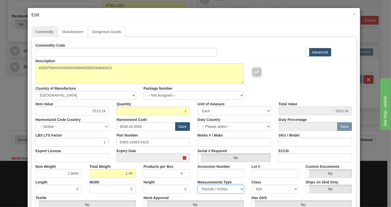
click at [198, 185] on select "Pounds / Inches Kilograms / Centimeters" at bounding box center [221, 189] width 46 height 9
drag, startPoint x: 148, startPoint y: 142, endPoint x: 116, endPoint y: 143, distance: 32.3
click at [117, 143] on input "E850-24583-042X" at bounding box center [154, 142] width 74 height 9
click at [54, 160] on input "Export License" at bounding box center [73, 157] width 74 height 9
click at [114, 155] on div "Expiry Date" at bounding box center [153, 155] width 81 height 16
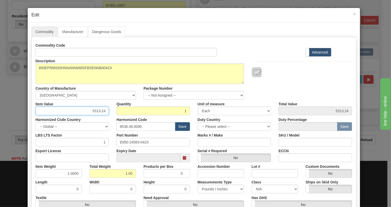
click at [102, 110] on input "5313.24" at bounding box center [73, 111] width 74 height 9
paste input "3.361,65"
click at [94, 112] on input "3.361,65" at bounding box center [73, 111] width 74 height 9
click at [101, 111] on input "3361,65" at bounding box center [73, 111] width 74 height 9
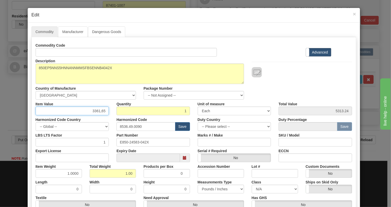
click at [99, 112] on input "3361,65" at bounding box center [73, 111] width 74 height 9
type input "3361.65"
click at [113, 118] on div "Harmonized Code 8536.49.0090 Save" at bounding box center [153, 123] width 81 height 16
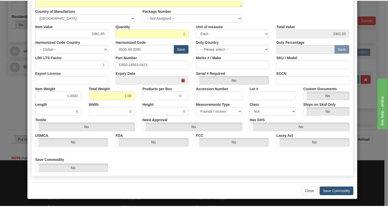
scroll to position [78, 0]
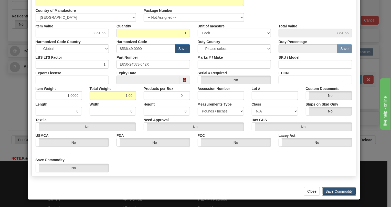
click at [336, 192] on button "Save Commodity" at bounding box center [339, 191] width 34 height 9
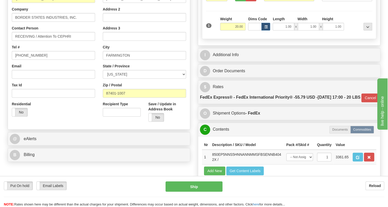
scroll to position [46, 0]
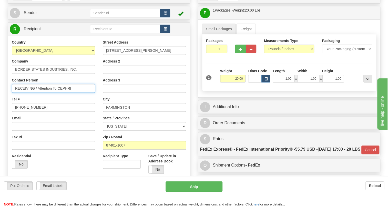
click at [15, 93] on input "RECEIVING / Attention To CEPHRI" at bounding box center [53, 88] width 83 height 9
paste input "[PERSON_NAME]"
drag, startPoint x: 51, startPoint y: 99, endPoint x: 34, endPoint y: 100, distance: 16.4
click at [34, 93] on input "[PERSON_NAME] / RECEIVING / Attention To CEPHRI" at bounding box center [53, 88] width 83 height 9
type input "[PERSON_NAME] / Receiving / Attention To CEPHRI"
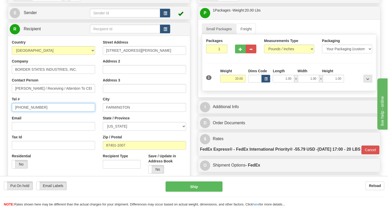
click at [31, 112] on input "[PHONE_NUMBER]" at bounding box center [53, 107] width 83 height 9
paste input "[PHONE_NUMBER]"
type input "[PHONE_NUMBER]"
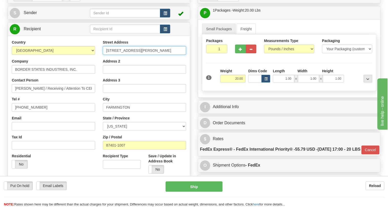
drag, startPoint x: 135, startPoint y: 64, endPoint x: 114, endPoint y: 63, distance: 21.0
click at [114, 55] on input "[STREET_ADDRESS][PERSON_NAME]" at bounding box center [144, 50] width 83 height 9
paste input "[GEOGRAPHIC_DATA][PERSON_NAME]"
type input "[STREET_ADDRESS][PERSON_NAME]"
click at [196, 110] on div "Rate in Account Currency ARN AWG AUD AUS BHD BBD BFR BMD BRC BRL GBP UKL BND BG…" at bounding box center [289, 123] width 190 height 267
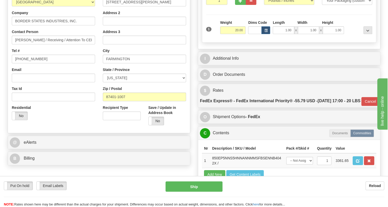
scroll to position [116, 0]
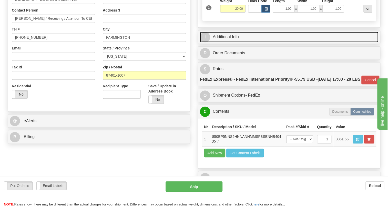
click at [232, 42] on link "I Additional Info" at bounding box center [289, 37] width 178 height 11
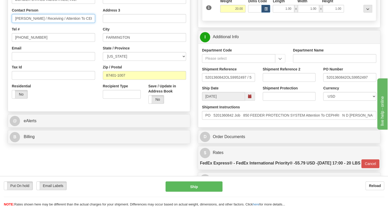
drag, startPoint x: 85, startPoint y: 30, endPoint x: 49, endPoint y: 33, distance: 35.5
click at [49, 23] on input "[PERSON_NAME] / Receiving / Attention To CEPHRI" at bounding box center [53, 18] width 83 height 9
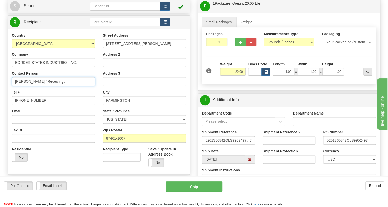
scroll to position [47, 0]
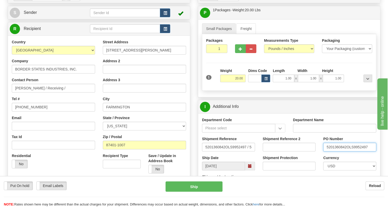
click at [346, 151] on input "5201360842OLS9952497" at bounding box center [349, 147] width 53 height 9
drag, startPoint x: 346, startPoint y: 159, endPoint x: 336, endPoint y: 158, distance: 10.8
click at [336, 151] on input "5201360842OLS9952497" at bounding box center [349, 147] width 53 height 9
click at [345, 151] on input "5201360842OLS9952497" at bounding box center [349, 147] width 53 height 9
drag, startPoint x: 346, startPoint y: 159, endPoint x: 326, endPoint y: 162, distance: 20.5
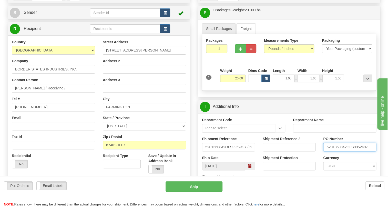
click at [326, 151] on input "5201360842OLS9952497" at bounding box center [349, 147] width 53 height 9
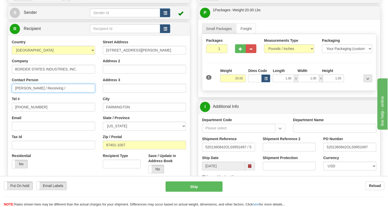
click at [59, 92] on input "Eli Miller / Receiving /" at bounding box center [53, 88] width 83 height 9
paste input "5201360842"
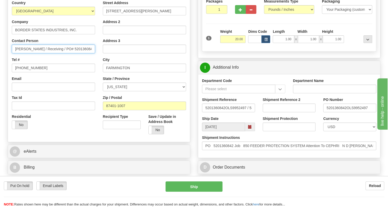
scroll to position [93, 0]
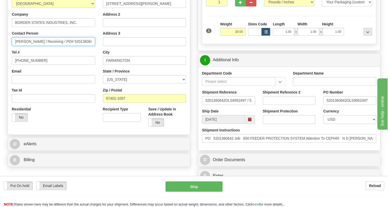
type input "Eli Miller / Receiving / PO# 5201360842"
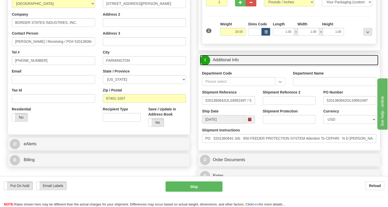
click at [229, 65] on link "I Additional Info" at bounding box center [289, 60] width 178 height 11
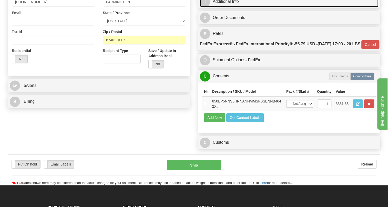
scroll to position [163, 0]
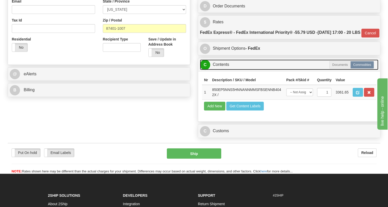
click at [225, 70] on link "C Contents" at bounding box center [289, 64] width 178 height 11
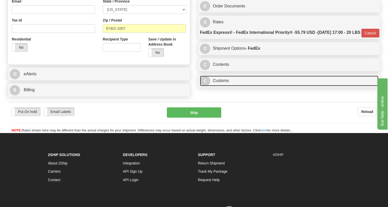
click at [223, 86] on link "C Customs" at bounding box center [289, 81] width 178 height 11
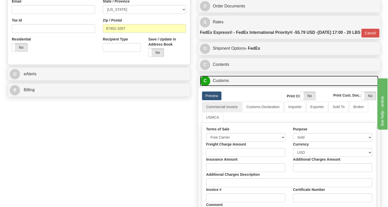
click at [223, 86] on link "C Customs" at bounding box center [289, 81] width 178 height 11
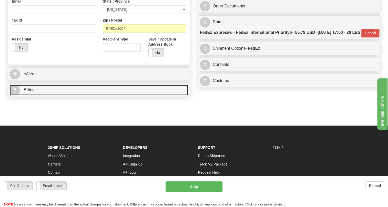
click at [27, 92] on span "Billing" at bounding box center [29, 90] width 11 height 4
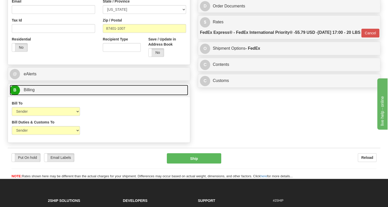
click at [27, 92] on span "Billing" at bounding box center [29, 90] width 11 height 4
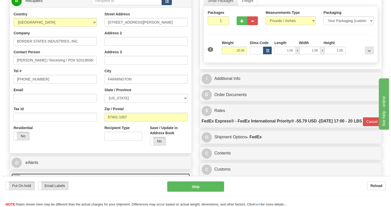
scroll to position [47, 0]
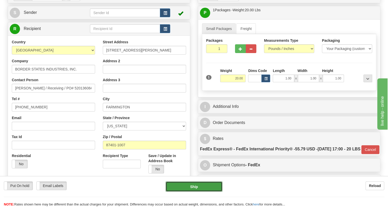
click at [194, 186] on button "Ship" at bounding box center [194, 186] width 57 height 10
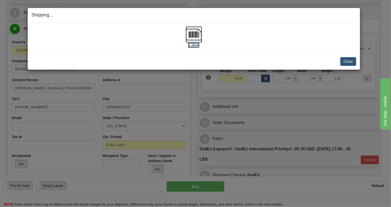
click at [193, 33] on img at bounding box center [194, 34] width 16 height 16
click at [347, 64] on button "Close" at bounding box center [349, 61] width 16 height 9
click at [346, 62] on button "Close" at bounding box center [349, 61] width 16 height 9
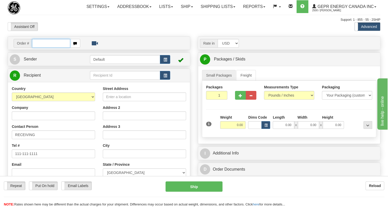
click at [38, 48] on input "text" at bounding box center [51, 43] width 38 height 9
paste input "0086696798"
click at [39, 48] on input "0086696798" at bounding box center [51, 43] width 38 height 9
type input "86696798"
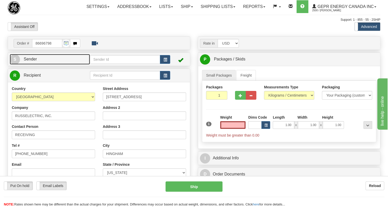
type input "0.00"
click at [31, 61] on span "Sender" at bounding box center [30, 59] width 13 height 4
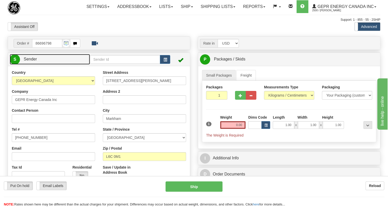
type input "MARKHAM"
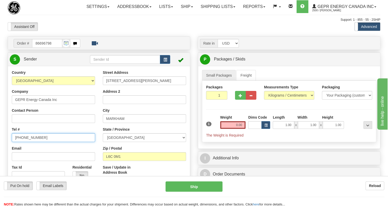
click at [29, 142] on input "(779)7960565" at bounding box center [53, 137] width 83 height 9
paste input "905-927-5013"
type input "905-927-5013"
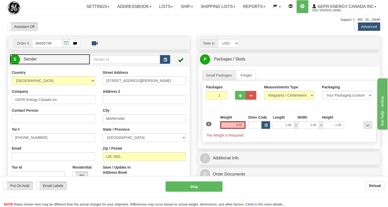
drag, startPoint x: 26, startPoint y: 70, endPoint x: 33, endPoint y: 71, distance: 7.0
click at [26, 61] on span "Sender" at bounding box center [30, 59] width 13 height 4
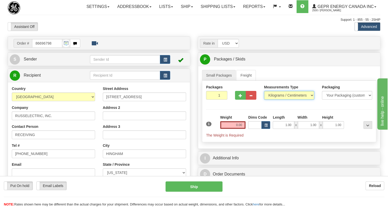
click at [277, 100] on select "Pounds / Inches Kilograms / Centimeters" at bounding box center [289, 95] width 50 height 9
select select "0"
click at [264, 100] on select "Pounds / Inches Kilograms / Centimeters" at bounding box center [289, 95] width 50 height 9
click at [234, 129] on input "0.00" at bounding box center [233, 125] width 26 height 8
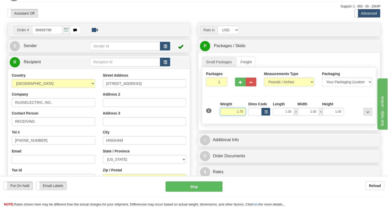
scroll to position [46, 0]
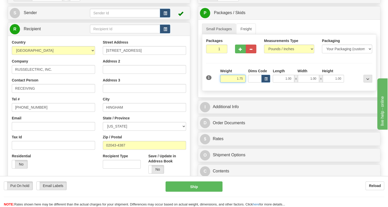
type input "1.75"
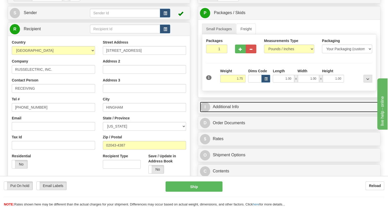
click at [234, 112] on link "I Additional Info" at bounding box center [289, 107] width 178 height 11
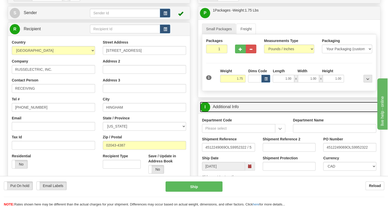
scroll to position [70, 0]
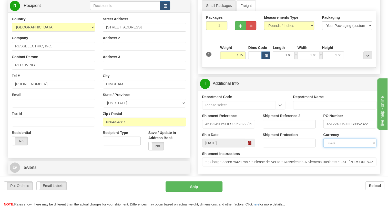
drag, startPoint x: 342, startPoint y: 155, endPoint x: 340, endPoint y: 152, distance: 3.0
click at [342, 147] on select "CAD USD EUR ZAR RON ANG ARN AUD AUS AWG BBD BFR BGN BHD BMD BND BRC BRL CHP CKZ…" at bounding box center [349, 143] width 53 height 9
select select "1"
click at [323, 147] on select "CAD USD EUR ZAR RON ANG ARN AUD AUS AWG BBD BFR BGN BHD BMD BND BRC BRL CHP CKZ…" at bounding box center [349, 143] width 53 height 9
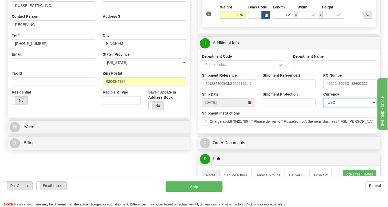
scroll to position [116, 0]
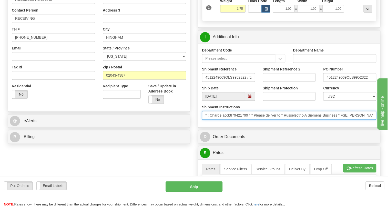
drag, startPoint x: 249, startPoint y: 126, endPoint x: 230, endPoint y: 126, distance: 18.7
click at [230, 120] on input "* ; Charge acct:879421799 * * Please deliver to * Russelectric-A Siemens Busine…" at bounding box center [289, 115] width 174 height 9
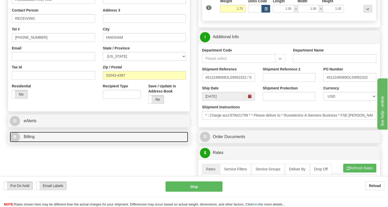
click at [24, 139] on span "Billing" at bounding box center [29, 137] width 11 height 4
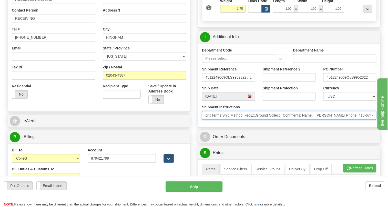
scroll to position [0, 279]
drag, startPoint x: 344, startPoint y: 127, endPoint x: 389, endPoint y: 128, distance: 45.1
click at [346, 120] on input "* ; Charge acct:879421799 * * Please deliver to * Russelectric-A Siemens Busine…" at bounding box center [289, 115] width 174 height 9
drag, startPoint x: 346, startPoint y: 127, endPoint x: 320, endPoint y: 127, distance: 25.6
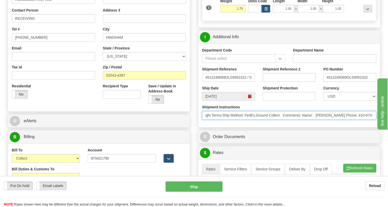
click at [320, 120] on input "* ; Charge acct:879421799 * * Please deliver to * Russelectric-A Siemens Busine…" at bounding box center [289, 115] width 174 height 9
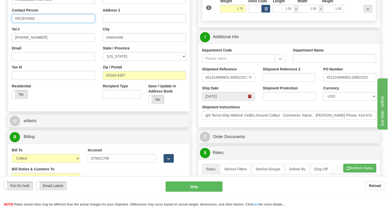
click at [37, 23] on input "RECEIVING" at bounding box center [53, 18] width 83 height 9
paste input "Elisabeth Turso"
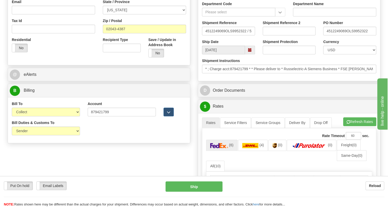
scroll to position [163, 0]
type input "RECEIVING / Elisabeth Turso"
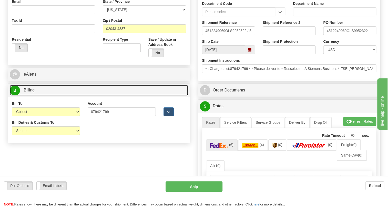
click at [21, 96] on link "B Billing" at bounding box center [99, 90] width 178 height 11
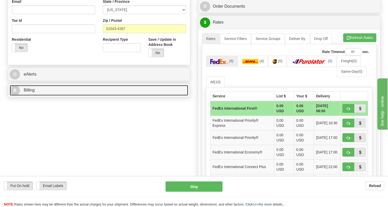
click at [31, 92] on span "Billing" at bounding box center [29, 90] width 11 height 4
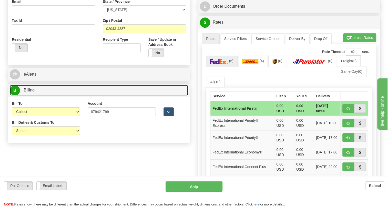
click at [31, 92] on span "Billing" at bounding box center [29, 90] width 11 height 4
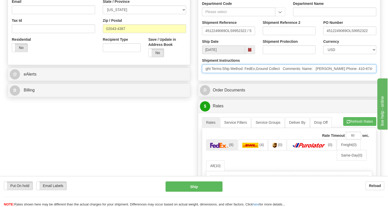
scroll to position [0, 279]
drag, startPoint x: 346, startPoint y: 81, endPoint x: 327, endPoint y: 81, distance: 19.5
click at [327, 73] on input "* ; Charge acct:879421799 * * Please deliver to * Russelectric-A Siemens Busine…" at bounding box center [289, 68] width 174 height 9
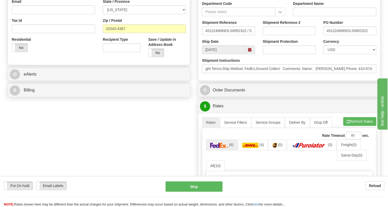
scroll to position [0, 0]
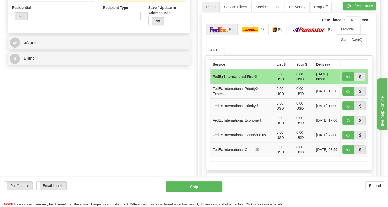
scroll to position [210, 0]
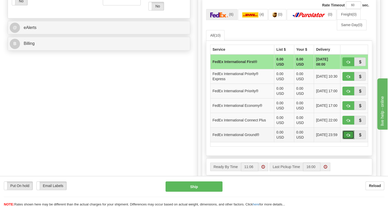
click at [350, 139] on button "button" at bounding box center [348, 134] width 12 height 9
type input "92"
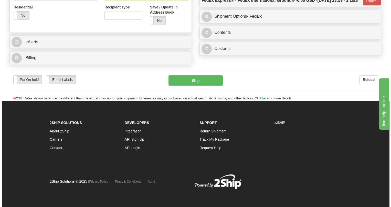
scroll to position [205, 0]
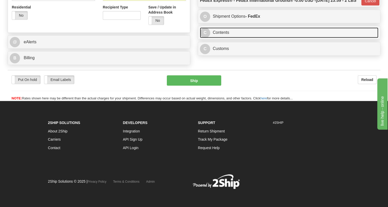
click at [221, 38] on link "C Contents" at bounding box center [289, 32] width 178 height 11
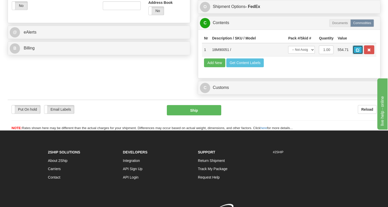
click at [359, 52] on span "button" at bounding box center [358, 49] width 4 height 3
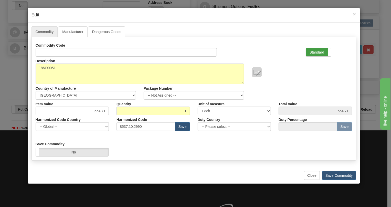
click at [317, 52] on label "Standard" at bounding box center [318, 52] width 25 height 8
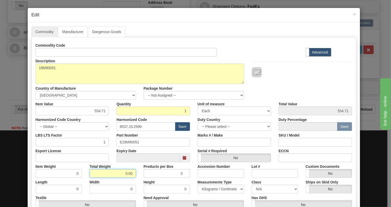
click at [120, 174] on input "0.00" at bounding box center [113, 173] width 46 height 9
type input "1.00"
type input "1.0000"
click at [210, 188] on select "Pounds / Inches Kilograms / Centimeters" at bounding box center [221, 189] width 46 height 9
select select "0"
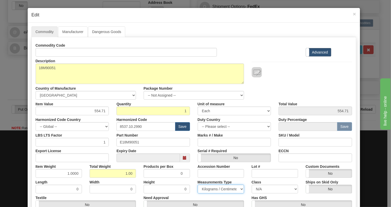
click at [198, 185] on select "Pounds / Inches Kilograms / Centimeters" at bounding box center [221, 189] width 46 height 9
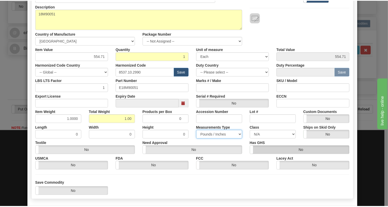
scroll to position [70, 0]
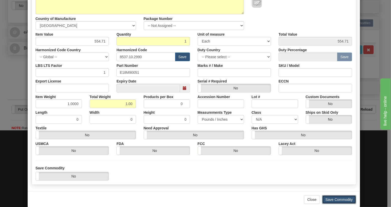
click at [336, 198] on button "Save Commodity" at bounding box center [339, 199] width 34 height 9
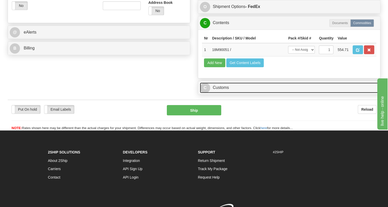
click at [221, 93] on link "C Customs" at bounding box center [289, 88] width 178 height 11
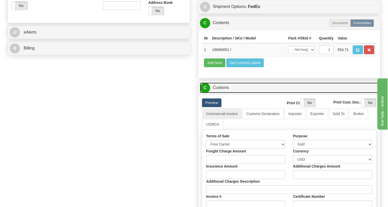
click at [221, 93] on link "C Customs" at bounding box center [289, 88] width 178 height 11
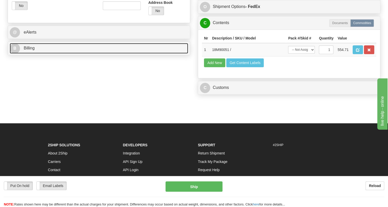
click at [30, 50] on span "Billing" at bounding box center [29, 48] width 11 height 4
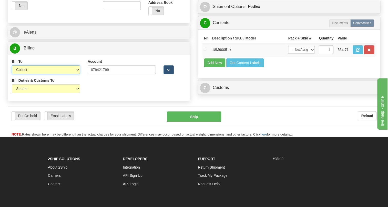
click at [48, 74] on select "Sender Recipient Third Party Collect" at bounding box center [46, 69] width 68 height 9
select select "2"
click at [12, 74] on select "Sender Recipient Third Party Collect" at bounding box center [46, 69] width 68 height 9
type input "92"
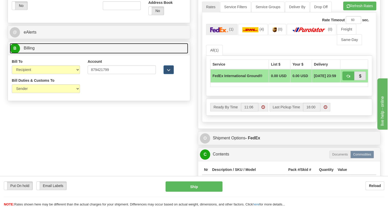
click at [37, 54] on link "B Billing" at bounding box center [99, 48] width 178 height 11
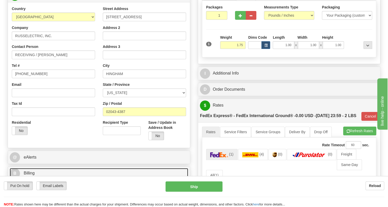
scroll to position [65, 0]
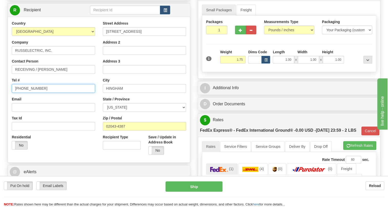
click at [30, 93] on input "(779)7960565" at bounding box center [53, 88] width 83 height 9
paste input "410-674-7444"
type input "410-674-7444"
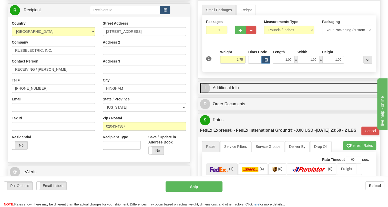
click at [225, 93] on link "I Additional Info" at bounding box center [289, 88] width 178 height 11
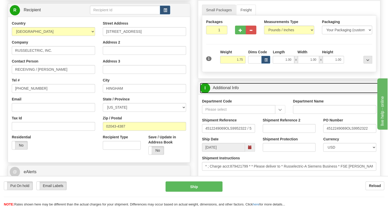
click at [225, 93] on link "I Additional Info" at bounding box center [289, 88] width 178 height 11
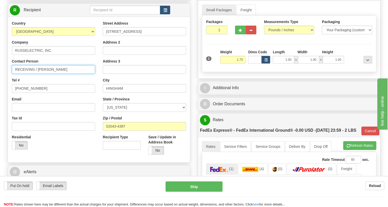
click at [80, 74] on input "RECEIVING / Elisabeth Turso" at bounding box center [53, 69] width 83 height 9
paste input "PO# 4512249069"
drag, startPoint x: 30, startPoint y: 80, endPoint x: 18, endPoint y: 82, distance: 12.7
click at [18, 74] on input "RECEIVING / Elisabeth Turso / PO# 4512249069" at bounding box center [53, 69] width 83 height 9
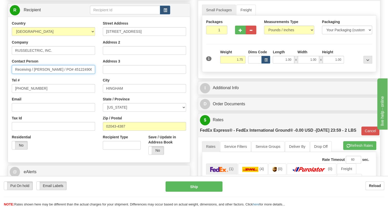
type input "Receiving / Elisabeth Turso / PO# 4512249069"
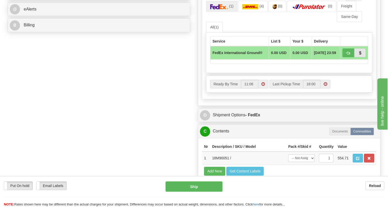
scroll to position [228, 0]
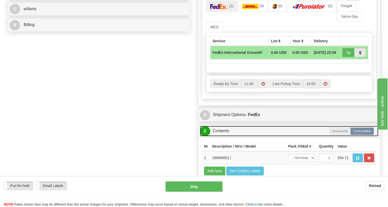
click at [223, 136] on link "C Contents" at bounding box center [289, 131] width 178 height 11
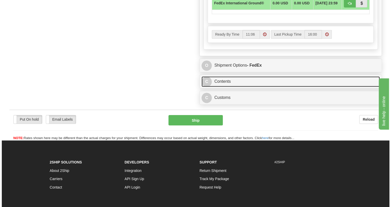
scroll to position [298, 0]
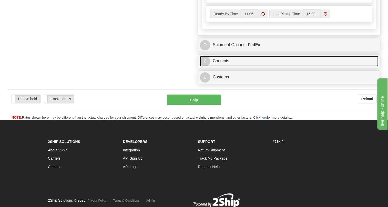
click at [223, 66] on link "C Contents" at bounding box center [289, 61] width 178 height 11
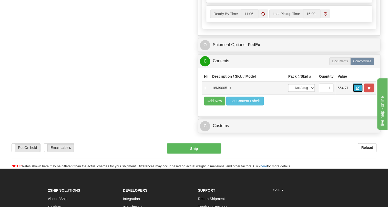
click at [356, 92] on button "button" at bounding box center [358, 88] width 10 height 9
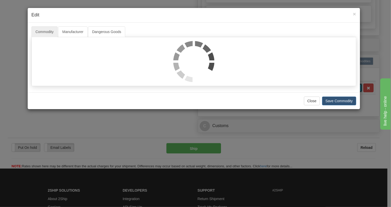
scroll to position [0, 0]
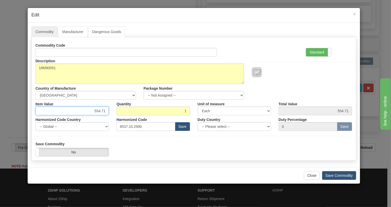
click at [100, 112] on input "554.71" at bounding box center [73, 111] width 74 height 9
paste input "366,69"
click at [101, 112] on input "366,69" at bounding box center [73, 111] width 74 height 9
type input "366.69"
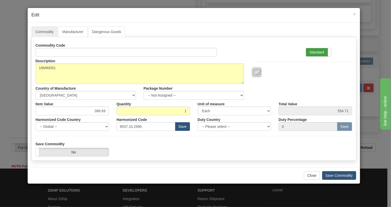
type input "366.69"
click at [317, 53] on label "Standard" at bounding box center [318, 52] width 25 height 8
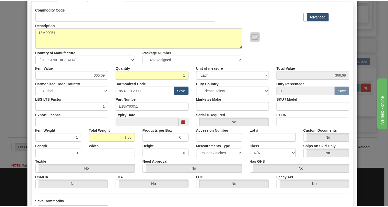
scroll to position [70, 0]
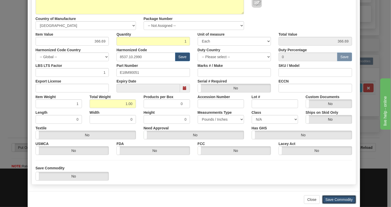
click at [334, 200] on button "Save Commodity" at bounding box center [339, 199] width 34 height 9
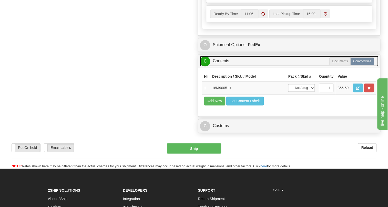
click at [224, 66] on link "C Contents" at bounding box center [289, 61] width 178 height 11
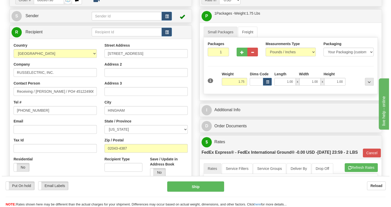
scroll to position [42, 0]
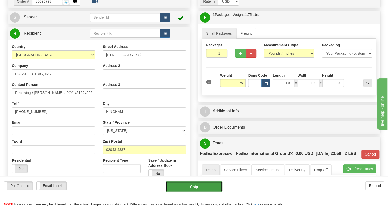
click at [194, 188] on button "Ship" at bounding box center [194, 186] width 57 height 10
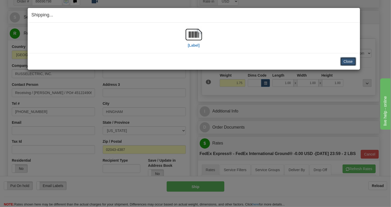
click at [347, 60] on button "Close" at bounding box center [349, 61] width 16 height 9
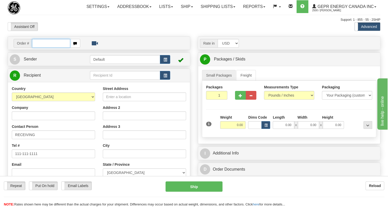
click at [33, 48] on input "text" at bounding box center [51, 43] width 38 height 9
paste input "0086696797"
click at [38, 48] on input "0086696797" at bounding box center [51, 43] width 38 height 9
type input "86696797"
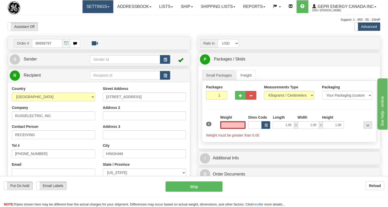
type input "0.00"
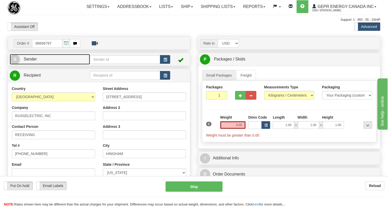
click at [30, 61] on span "Sender" at bounding box center [30, 59] width 13 height 4
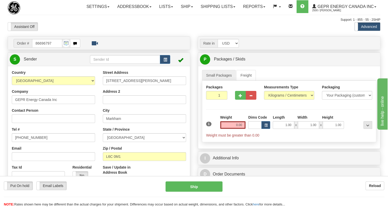
type input "MARKHAM"
click at [30, 142] on input "[PHONE_NUMBER]" at bounding box center [53, 137] width 83 height 9
click at [30, 142] on input "(779)7960565" at bounding box center [53, 137] width 83 height 9
paste input "905-927-5013"
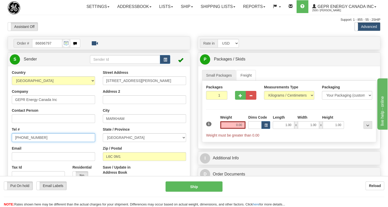
type input "905-927-5013"
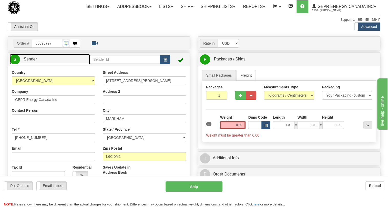
click at [32, 61] on span "Sender" at bounding box center [30, 59] width 13 height 4
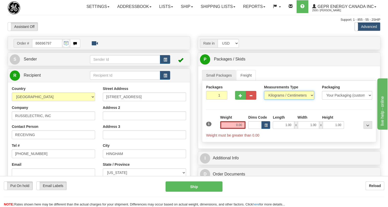
click at [278, 100] on select "Pounds / Inches Kilograms / Centimeters" at bounding box center [289, 95] width 50 height 9
select select "0"
click at [264, 100] on select "Pounds / Inches Kilograms / Centimeters" at bounding box center [289, 95] width 50 height 9
click at [234, 129] on input "0.00" at bounding box center [233, 125] width 26 height 8
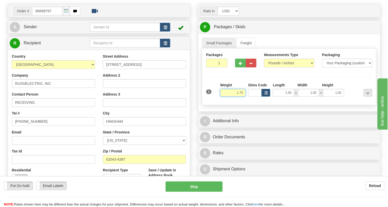
scroll to position [46, 0]
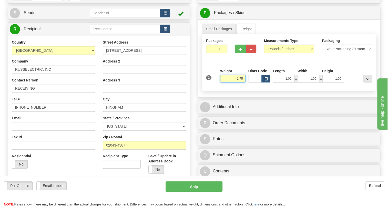
type input "1.75"
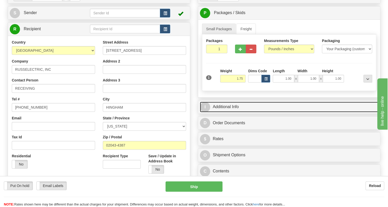
click at [231, 112] on link "I Additional Info" at bounding box center [289, 107] width 178 height 11
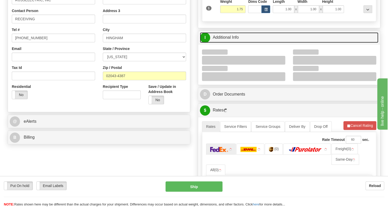
scroll to position [116, 0]
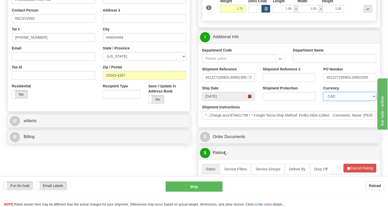
drag, startPoint x: 336, startPoint y: 107, endPoint x: 336, endPoint y: 105, distance: 2.9
click at [336, 101] on select "CAD USD EUR ZAR RON ANG ARN AUD AUS AWG BBD BFR BGN BHD BMD BND BRC BRL CHP CKZ…" at bounding box center [349, 96] width 53 height 9
select select "1"
click at [323, 101] on select "CAD USD EUR ZAR RON ANG ARN AUD AUS AWG BBD BFR BGN BHD BMD BND BRC BRL CHP CKZ…" at bounding box center [349, 96] width 53 height 9
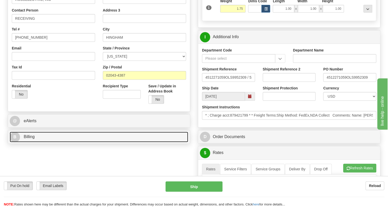
click at [29, 139] on span "Billing" at bounding box center [29, 137] width 11 height 4
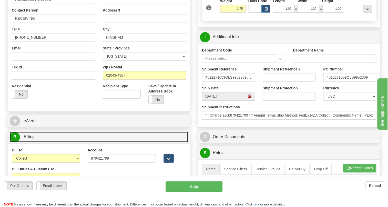
click at [29, 139] on span "Billing" at bounding box center [29, 137] width 11 height 4
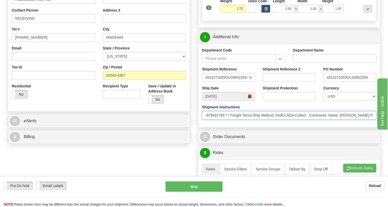
scroll to position [0, 65]
drag, startPoint x: 336, startPoint y: 127, endPoint x: 313, endPoint y: 127, distance: 23.6
click at [313, 120] on input "* ; Charge acct:879421799 * * Freight Terms:Ship Method: FedEx,NDA Collect Comm…" at bounding box center [289, 115] width 174 height 9
click at [328, 120] on input "* ; Charge acct:879421799 * * Freight Terms:Ship Method: FedEx,NDA Collect Comm…" at bounding box center [289, 115] width 174 height 9
drag, startPoint x: 328, startPoint y: 127, endPoint x: 299, endPoint y: 128, distance: 29.0
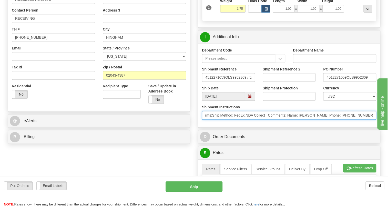
click at [299, 120] on input "* ; Charge acct:879421799 * * Freight Terms:Ship Method: FedEx,NDA Collect Comm…" at bounding box center [289, 115] width 174 height 9
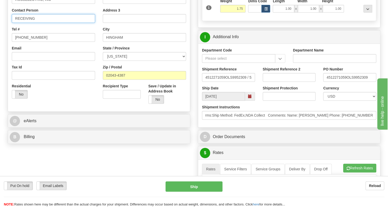
scroll to position [0, 0]
click at [44, 23] on input "RECEIVING" at bounding box center [53, 18] width 83 height 9
paste input "Kelly McNamara"
type input "RECEIVING / Kelly McNamara"
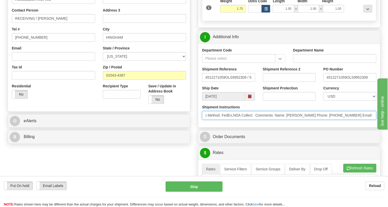
scroll to position [0, 115]
drag, startPoint x: 352, startPoint y: 126, endPoint x: 355, endPoint y: 129, distance: 4.8
click at [355, 120] on input "* ; Charge acct:879421799 * * Freight Terms:Ship Method: FedEx,NDA Collect Comm…" at bounding box center [289, 115] width 174 height 9
click at [313, 120] on input "* ; Charge acct:879421799 * * Freight Terms:Ship Method: FedEx,NDA Collect Comm…" at bounding box center [289, 115] width 174 height 9
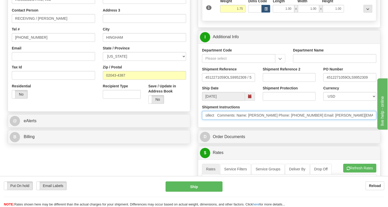
drag, startPoint x: 313, startPoint y: 127, endPoint x: 290, endPoint y: 127, distance: 22.3
click at [290, 120] on input "* ; Charge acct:879421799 * * Freight Terms:Ship Method: FedEx,NDA Collect Comm…" at bounding box center [289, 115] width 174 height 9
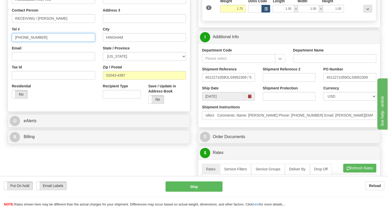
scroll to position [0, 0]
click at [28, 42] on input "(779)7960565" at bounding box center [53, 37] width 83 height 9
paste input "781-374-7807"
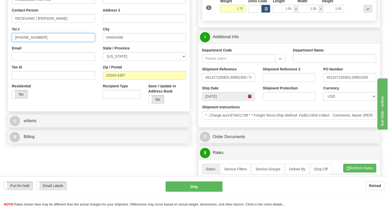
type input "781-374-7807"
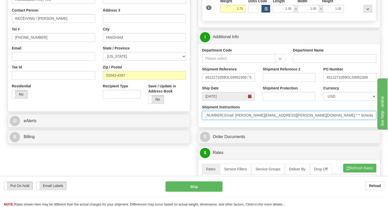
scroll to position [0, 261]
drag, startPoint x: 337, startPoint y: 129, endPoint x: 391, endPoint y: 128, distance: 54.3
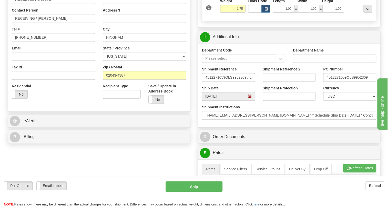
click at [323, 127] on div "Department Code Department Name Shipment Reference 4512271059OLS9952309 / 52885…" at bounding box center [289, 86] width 182 height 84
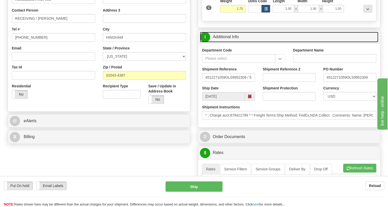
click at [225, 42] on link "I Additional Info" at bounding box center [289, 37] width 178 height 11
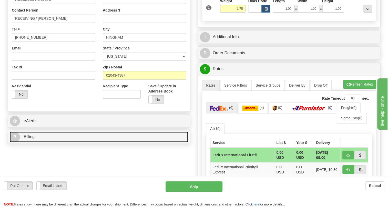
click at [30, 139] on span "Billing" at bounding box center [29, 137] width 11 height 4
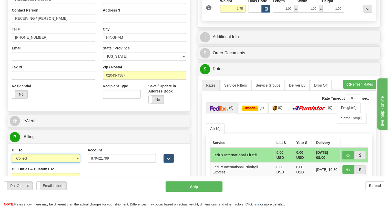
click at [30, 163] on select "Sender Recipient Third Party Collect" at bounding box center [46, 158] width 68 height 9
select select "2"
click at [12, 163] on select "Sender Recipient Third Party Collect" at bounding box center [46, 158] width 68 height 9
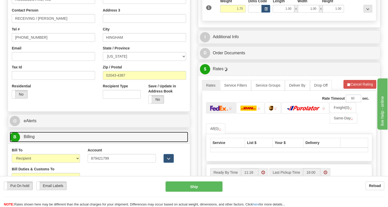
click at [33, 139] on span "Billing" at bounding box center [29, 137] width 11 height 4
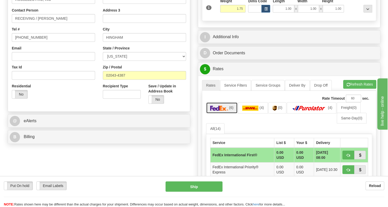
click at [228, 111] on img at bounding box center [219, 108] width 18 height 5
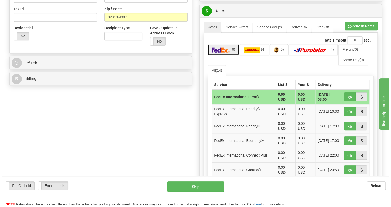
scroll to position [186, 0]
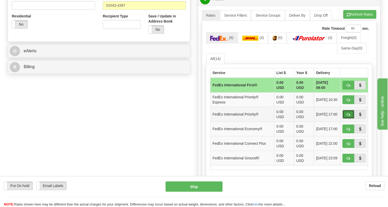
click at [347, 116] on span "button" at bounding box center [348, 114] width 4 height 3
type input "01"
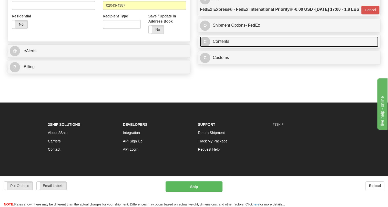
click at [222, 47] on link "C Contents" at bounding box center [289, 41] width 178 height 11
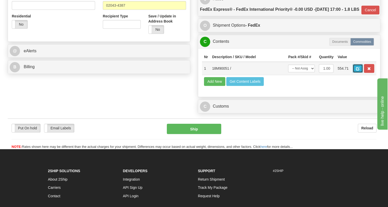
click at [358, 70] on span "button" at bounding box center [358, 68] width 4 height 3
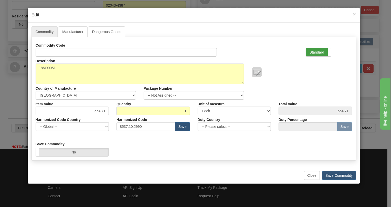
click at [312, 50] on label "Standard" at bounding box center [318, 52] width 25 height 8
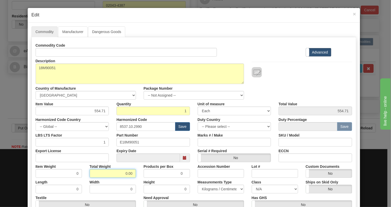
click at [119, 175] on input "0.00" at bounding box center [113, 173] width 46 height 9
type input "1.00"
type input "1.0000"
click at [207, 190] on select "Pounds / Inches Kilograms / Centimeters" at bounding box center [221, 189] width 46 height 9
select select "0"
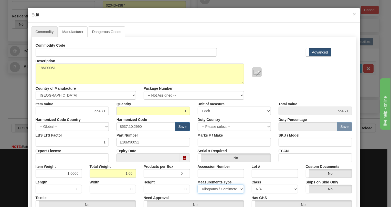
click at [198, 185] on select "Pounds / Inches Kilograms / Centimeters" at bounding box center [221, 189] width 46 height 9
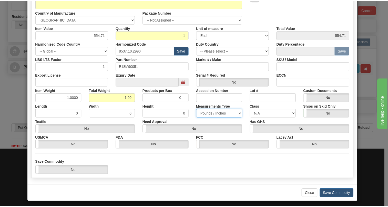
scroll to position [78, 0]
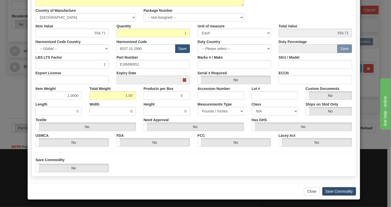
click at [333, 192] on button "Save Commodity" at bounding box center [339, 191] width 34 height 9
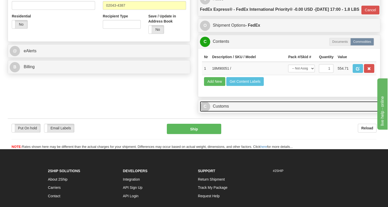
click at [225, 112] on link "C Customs" at bounding box center [289, 106] width 178 height 11
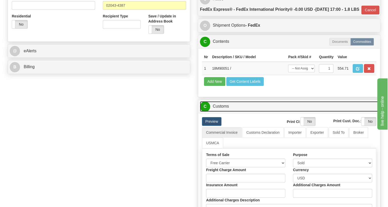
click at [225, 112] on link "C Customs" at bounding box center [289, 106] width 178 height 11
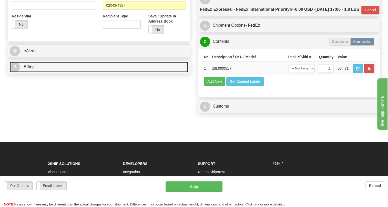
click at [32, 69] on span "Billing" at bounding box center [29, 67] width 11 height 4
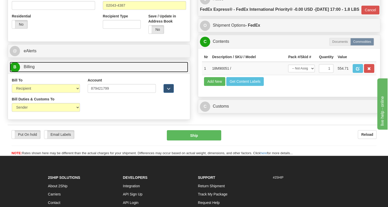
click at [32, 69] on span "Billing" at bounding box center [29, 67] width 11 height 4
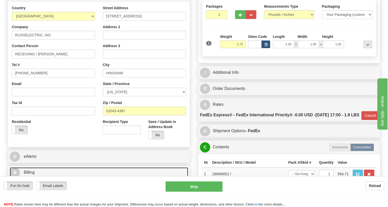
scroll to position [70, 0]
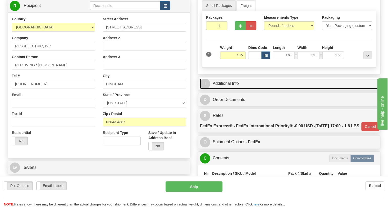
click at [234, 89] on link "I Additional Info" at bounding box center [289, 83] width 178 height 11
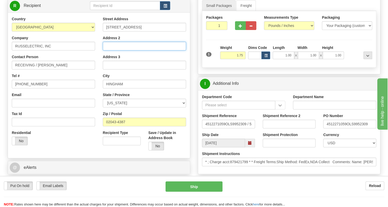
click at [113, 50] on input "Address 2" at bounding box center [144, 46] width 83 height 9
paste input "South Shore Park"
type input "South Shore Park"
click at [188, 69] on div "Street Address 99 Industrial Park Rd Address 2 South Shore Park Address 3 City …" at bounding box center [144, 85] width 91 height 138
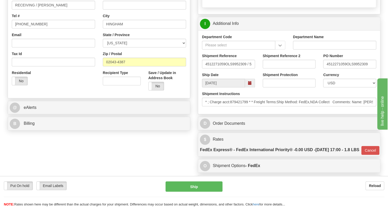
scroll to position [140, 0]
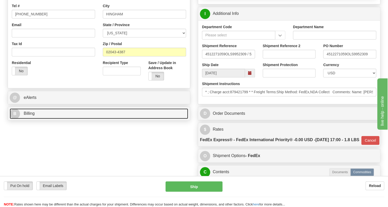
click at [29, 116] on span "Billing" at bounding box center [29, 113] width 11 height 4
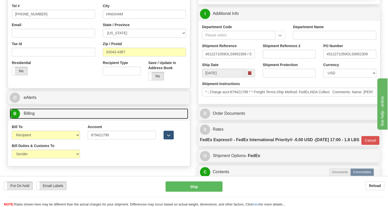
click at [29, 116] on span "Billing" at bounding box center [29, 113] width 11 height 4
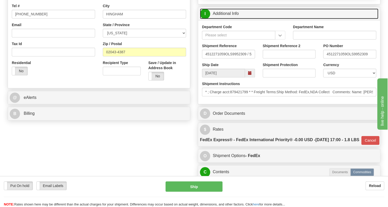
click at [232, 19] on link "I Additional Info" at bounding box center [289, 13] width 178 height 11
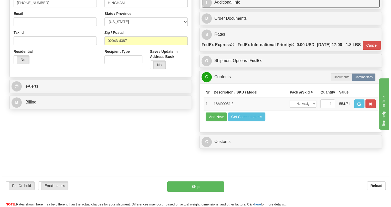
scroll to position [163, 0]
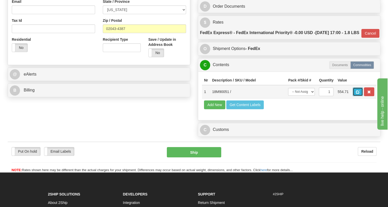
click at [357, 94] on span "button" at bounding box center [358, 91] width 4 height 3
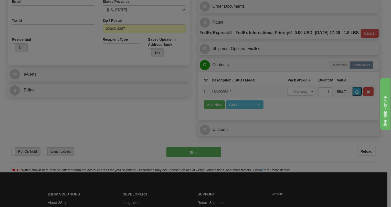
scroll to position [0, 0]
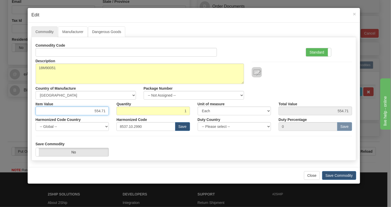
click at [101, 112] on input "554.71" at bounding box center [73, 111] width 74 height 9
paste input "366,69"
click at [101, 112] on input "366,69" at bounding box center [73, 111] width 74 height 9
type input "366.69"
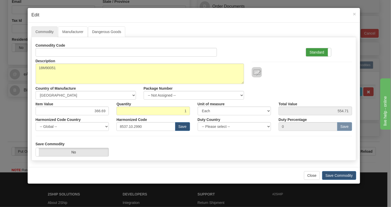
type input "366.69"
click at [318, 51] on label "Standard" at bounding box center [318, 52] width 25 height 8
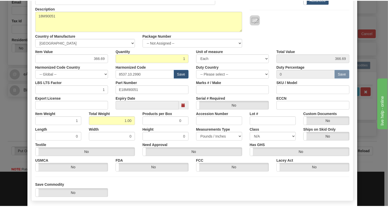
scroll to position [70, 0]
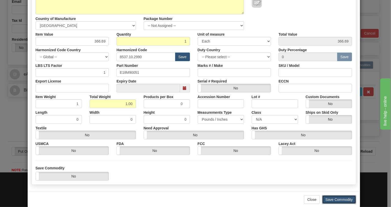
click at [336, 200] on button "Save Commodity" at bounding box center [339, 199] width 34 height 9
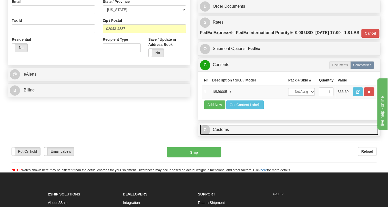
click at [222, 135] on link "C Customs" at bounding box center [289, 130] width 178 height 11
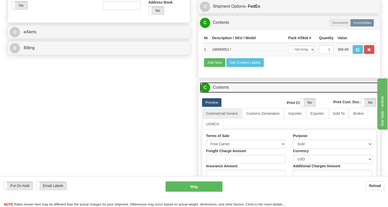
scroll to position [210, 0]
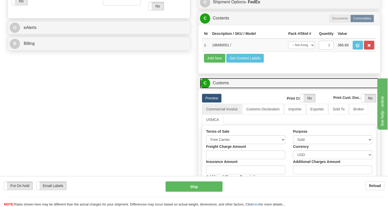
click at [222, 88] on link "C Customs" at bounding box center [289, 83] width 178 height 11
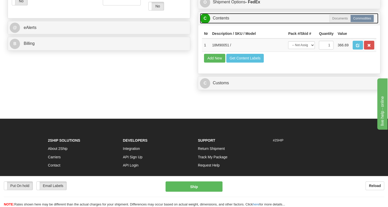
click at [224, 24] on link "C Contents" at bounding box center [289, 18] width 178 height 11
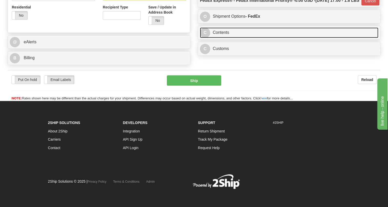
scroll to position [208, 0]
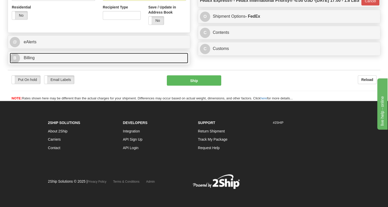
click at [30, 56] on span "Billing" at bounding box center [29, 58] width 11 height 4
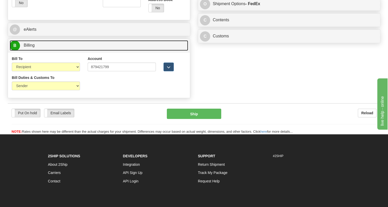
click at [30, 47] on span "Billing" at bounding box center [29, 45] width 11 height 4
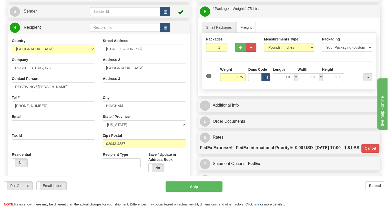
scroll to position [45, 0]
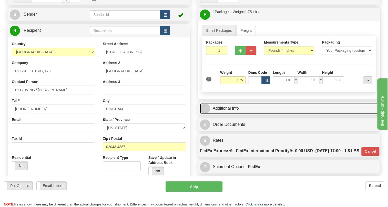
click at [233, 114] on link "I Additional Info" at bounding box center [289, 108] width 178 height 11
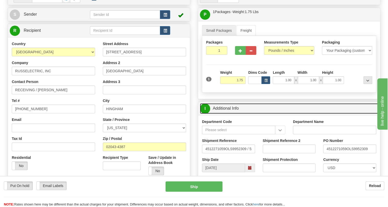
click at [233, 114] on link "I Additional Info" at bounding box center [289, 108] width 178 height 11
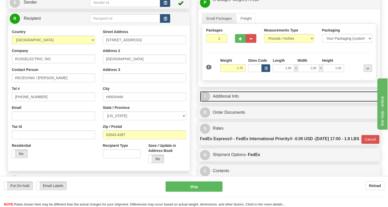
scroll to position [68, 0]
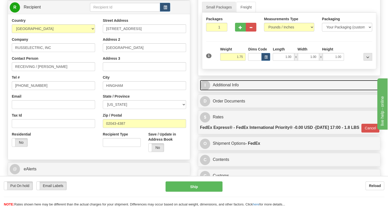
click at [230, 90] on link "I Additional Info" at bounding box center [289, 85] width 178 height 11
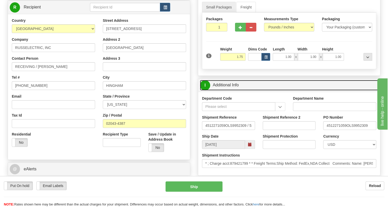
click at [230, 90] on link "I Additional Info" at bounding box center [289, 85] width 178 height 11
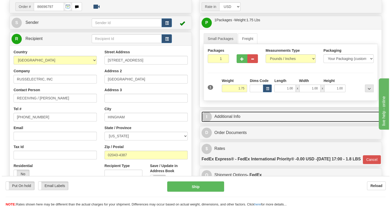
scroll to position [45, 0]
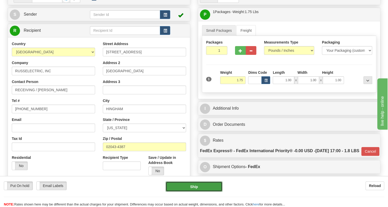
click at [193, 188] on button "Ship" at bounding box center [194, 186] width 57 height 10
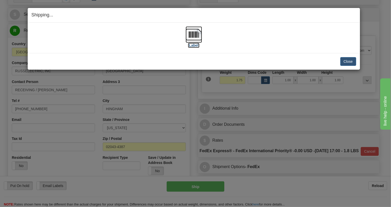
click at [191, 34] on img at bounding box center [194, 34] width 16 height 16
drag, startPoint x: 350, startPoint y: 60, endPoint x: 346, endPoint y: 60, distance: 3.8
click at [350, 60] on button "Close" at bounding box center [349, 61] width 16 height 9
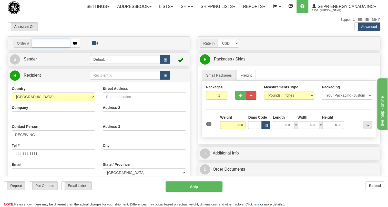
click at [47, 48] on input "text" at bounding box center [51, 43] width 38 height 9
paste input "86696798"
type input "86696798"
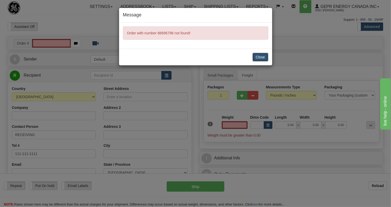
click at [263, 56] on button "Close" at bounding box center [261, 57] width 16 height 9
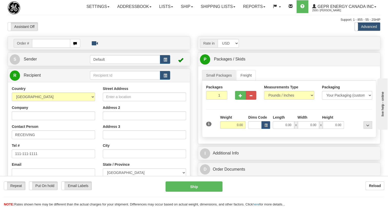
type input "[PHONE_NUMBER]"
drag, startPoint x: 59, startPoint y: 55, endPoint x: 16, endPoint y: 54, distance: 43.3
click at [16, 48] on div "Order # [PHONE_NUMBER]" at bounding box center [47, 43] width 67 height 9
click at [44, 48] on input "text" at bounding box center [51, 43] width 38 height 9
paste input "0086696798"
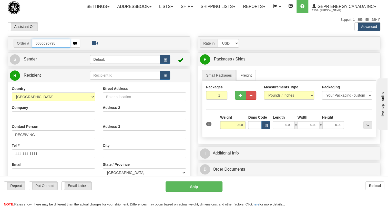
click at [38, 48] on input "0086696798" at bounding box center [51, 43] width 38 height 9
type input "86696798"
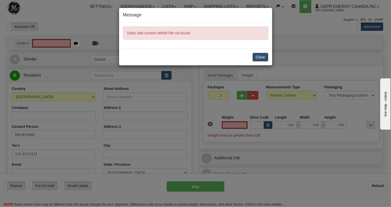
click at [260, 58] on button "Close" at bounding box center [261, 57] width 16 height 9
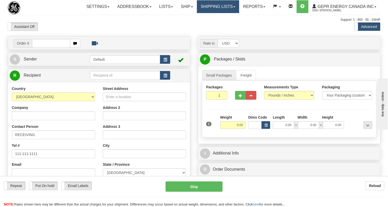
click at [235, 7] on link "Shipping lists" at bounding box center [218, 6] width 42 height 13
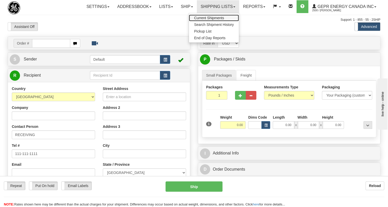
click at [218, 17] on span "Current Shipments" at bounding box center [209, 18] width 30 height 4
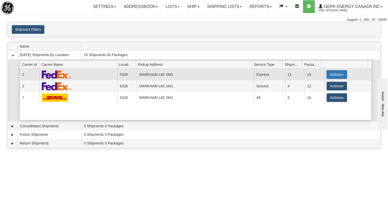
click at [342, 74] on span "button" at bounding box center [343, 74] width 2 height 1
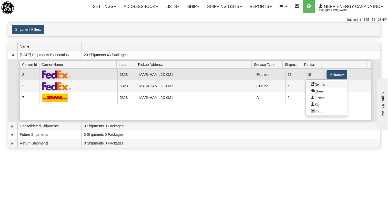
click at [318, 85] on span "Details" at bounding box center [318, 84] width 14 height 4
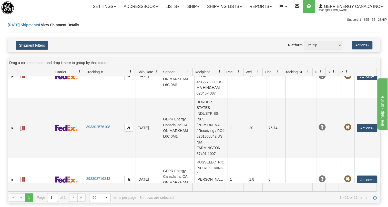
scroll to position [333, 0]
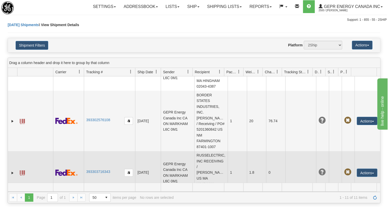
click at [23, 170] on span at bounding box center [22, 172] width 5 height 5
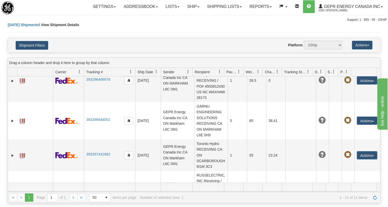
scroll to position [233, 0]
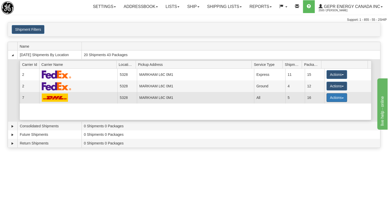
click at [339, 97] on button "Actions" at bounding box center [336, 97] width 20 height 9
click at [322, 106] on span "Details" at bounding box center [318, 107] width 14 height 4
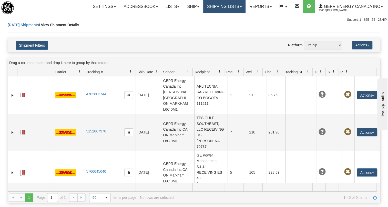
click at [241, 7] on link "Shipping lists" at bounding box center [224, 6] width 42 height 13
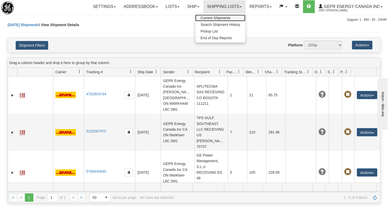
click at [216, 17] on span "Current Shipments" at bounding box center [215, 18] width 30 height 4
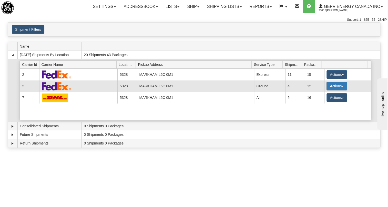
click at [342, 86] on span "button" at bounding box center [343, 86] width 2 height 1
click at [319, 96] on span "Details" at bounding box center [318, 96] width 14 height 4
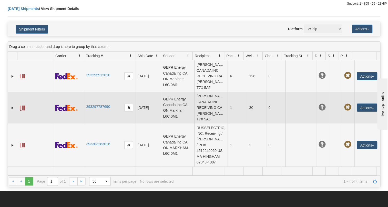
scroll to position [23, 0]
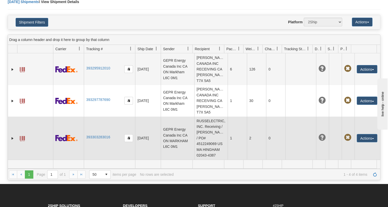
click at [21, 138] on span at bounding box center [22, 138] width 5 height 5
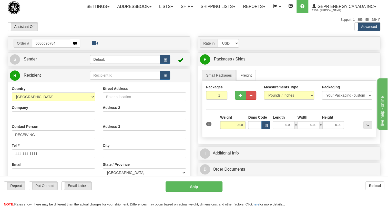
click at [38, 48] on input "0086696784" at bounding box center [51, 43] width 38 height 9
type input "86696784"
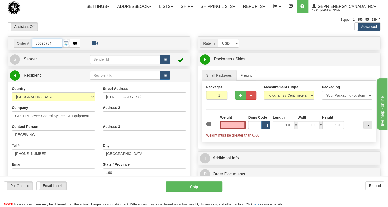
type input "0.00"
drag, startPoint x: 52, startPoint y: 54, endPoint x: 30, endPoint y: 58, distance: 22.9
click at [30, 48] on div "Order # 86696784" at bounding box center [47, 43] width 67 height 9
paste input "0086696649"
click at [38, 48] on input "0086696649" at bounding box center [47, 43] width 30 height 9
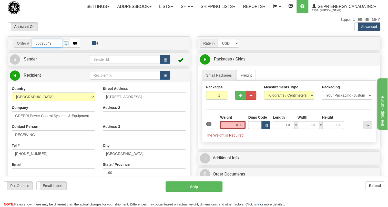
type input "86696649"
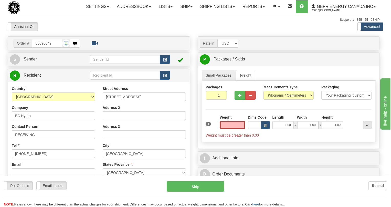
type input "[GEOGRAPHIC_DATA]"
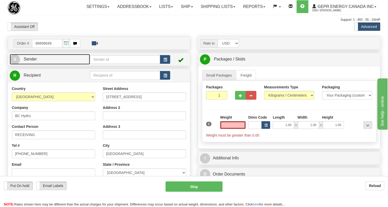
type input "0.00"
click at [32, 61] on span "Sender" at bounding box center [30, 59] width 13 height 4
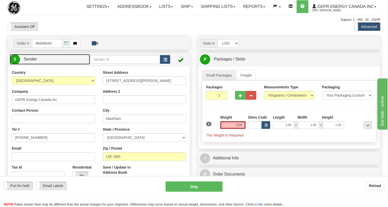
type input "MARKHAM"
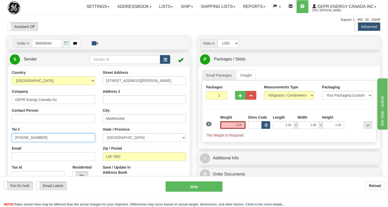
click at [31, 142] on input "[PHONE_NUMBER]" at bounding box center [53, 137] width 83 height 9
paste input "[PHONE_NUMBER]"
type input "[PHONE_NUMBER]"
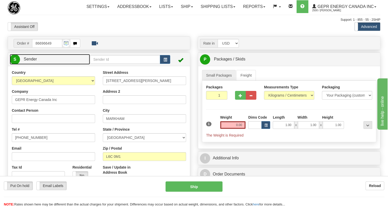
click at [35, 61] on span "Sender" at bounding box center [30, 59] width 13 height 4
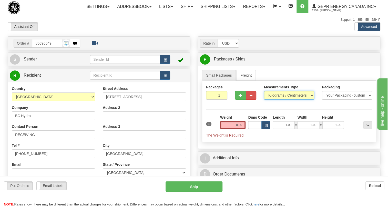
click at [277, 100] on select "Pounds / Inches Kilograms / Centimeters" at bounding box center [289, 95] width 50 height 9
select select "0"
click at [264, 100] on select "Pounds / Inches Kilograms / Centimeters" at bounding box center [289, 95] width 50 height 9
click at [235, 129] on input "0.00" at bounding box center [233, 125] width 26 height 8
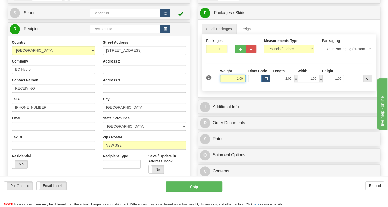
type input "1.00"
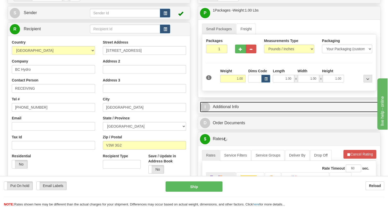
click at [226, 112] on link "I Additional Info" at bounding box center [289, 107] width 178 height 11
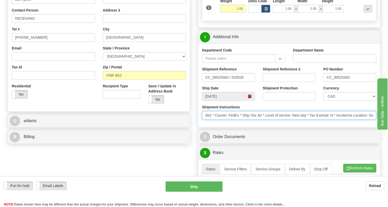
scroll to position [0, 89]
drag, startPoint x: 733, startPoint y: 257, endPoint x: 377, endPoint y: 135, distance: 376.3
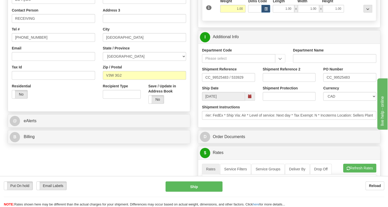
scroll to position [0, 0]
click at [302, 127] on div "Department Code Department Name Shipment Reference CC_99525483 / 533929 Shipmen…" at bounding box center [289, 86] width 182 height 84
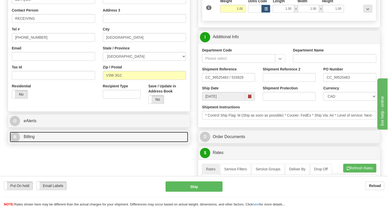
click at [26, 139] on span "Billing" at bounding box center [29, 137] width 11 height 4
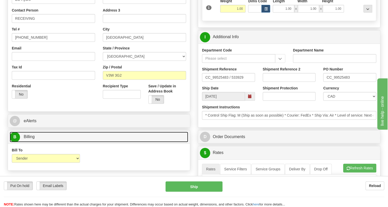
click at [26, 139] on span "Billing" at bounding box center [29, 137] width 11 height 4
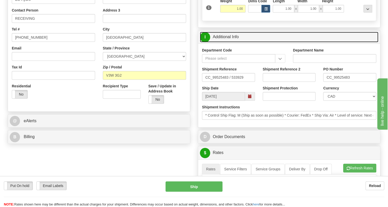
click at [223, 42] on link "I Additional Info" at bounding box center [289, 37] width 178 height 11
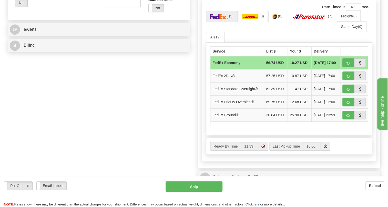
scroll to position [210, 0]
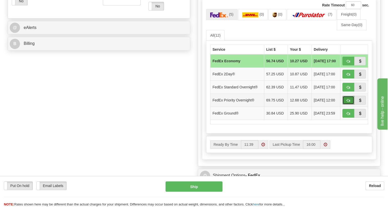
click at [348, 102] on span "button" at bounding box center [348, 100] width 4 height 3
type input "01"
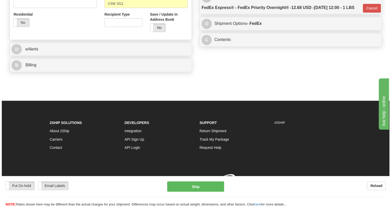
scroll to position [203, 0]
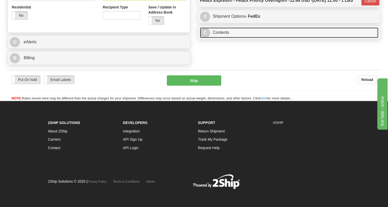
click at [225, 38] on link "C Contents" at bounding box center [289, 32] width 178 height 11
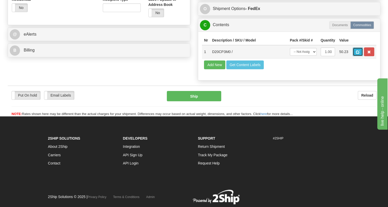
click at [359, 54] on span "button" at bounding box center [358, 51] width 4 height 3
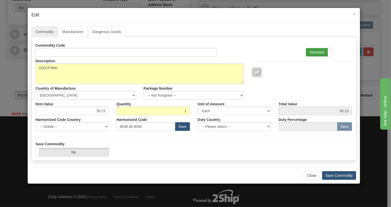
click at [319, 51] on label "Standard" at bounding box center [318, 52] width 25 height 8
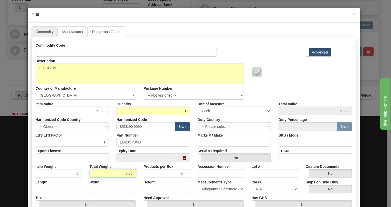
click at [119, 173] on input "0.00" at bounding box center [113, 173] width 46 height 9
type input "1.00"
type input "1.0000"
click at [213, 189] on select "Pounds / Inches Kilograms / Centimeters" at bounding box center [221, 189] width 46 height 9
select select "0"
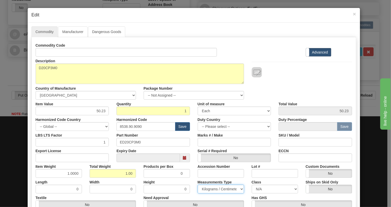
click at [198, 185] on select "Pounds / Inches Kilograms / Centimeters" at bounding box center [221, 189] width 46 height 9
click at [190, 186] on div "Height 0" at bounding box center [167, 186] width 54 height 16
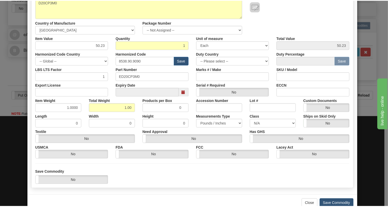
scroll to position [70, 0]
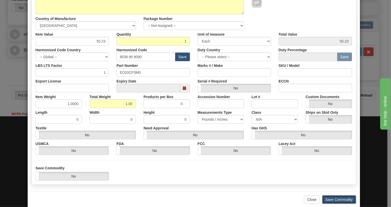
click at [330, 199] on button "Save Commodity" at bounding box center [339, 199] width 34 height 9
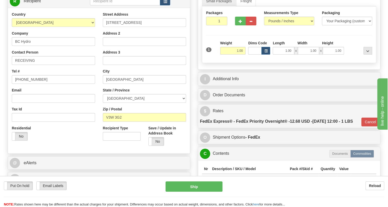
scroll to position [63, 0]
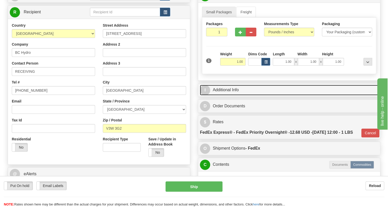
drag, startPoint x: 230, startPoint y: 101, endPoint x: 235, endPoint y: 102, distance: 5.4
click at [230, 95] on link "I Additional Info" at bounding box center [289, 90] width 178 height 11
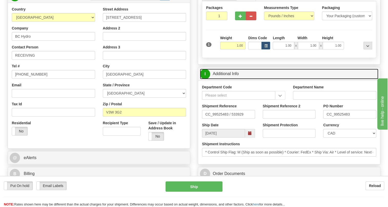
scroll to position [110, 0]
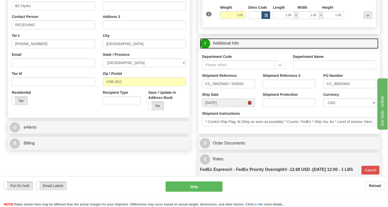
click at [233, 49] on link "I Additional Info" at bounding box center [289, 43] width 178 height 11
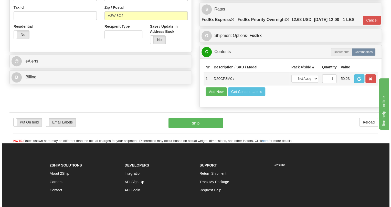
scroll to position [180, 0]
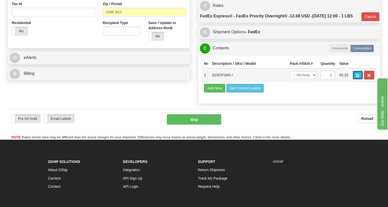
click at [358, 77] on span "button" at bounding box center [358, 75] width 4 height 3
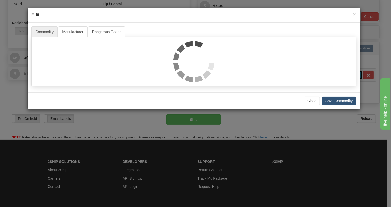
scroll to position [0, 0]
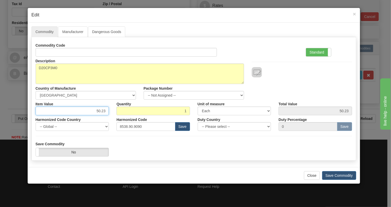
click at [101, 110] on input "50.23" at bounding box center [73, 111] width 74 height 9
paste input "103,75"
click at [102, 112] on input "103,75" at bounding box center [73, 111] width 74 height 9
type input "103.75"
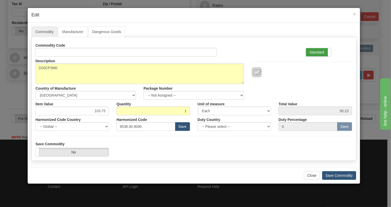
type input "103.75"
click at [319, 51] on label "Standard" at bounding box center [318, 52] width 25 height 8
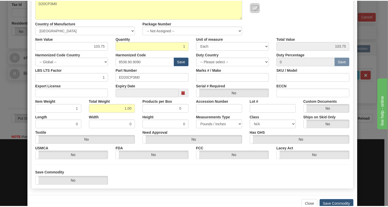
scroll to position [78, 0]
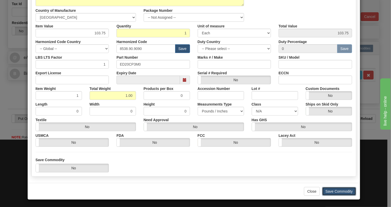
click at [336, 190] on button "Save Commodity" at bounding box center [339, 191] width 34 height 9
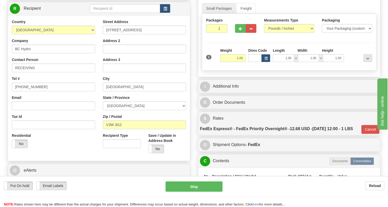
scroll to position [63, 0]
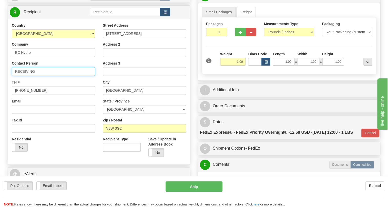
click at [50, 76] on input "RECEIVING" at bounding box center [53, 71] width 83 height 9
paste input "Phil Dyke"
type input "RECEIVING / Phil Dyke"
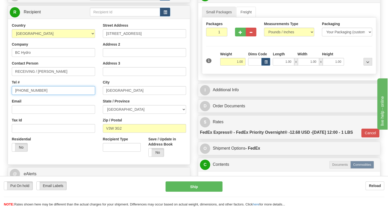
click at [33, 95] on input "(779)7960565" at bounding box center [53, 90] width 83 height 9
paste input "778-873-6196"
type input "778-873-6196"
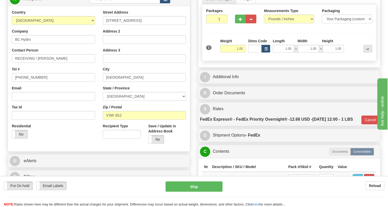
scroll to position [87, 0]
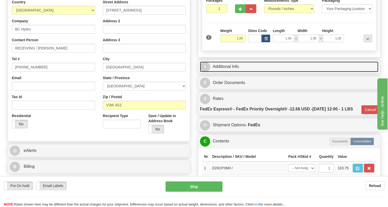
click at [235, 72] on link "I Additional Info" at bounding box center [289, 66] width 178 height 11
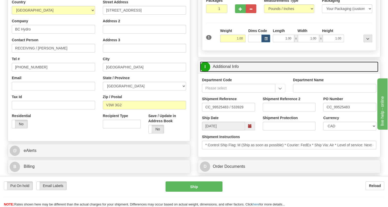
click at [232, 72] on link "I Additional Info" at bounding box center [289, 66] width 178 height 11
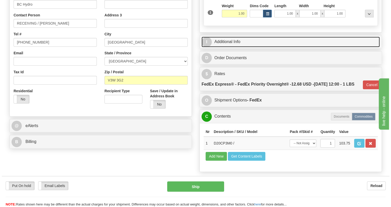
scroll to position [133, 0]
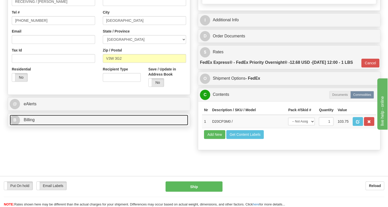
click at [29, 125] on link "B Billing" at bounding box center [99, 120] width 178 height 11
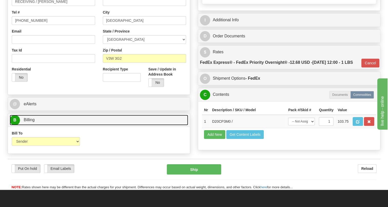
click at [30, 122] on span "Billing" at bounding box center [29, 120] width 11 height 4
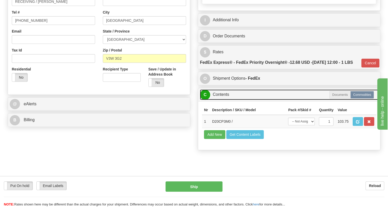
click at [217, 100] on link "C Contents" at bounding box center [289, 94] width 178 height 11
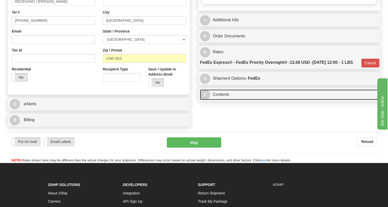
click at [221, 100] on link "C Contents" at bounding box center [289, 94] width 178 height 11
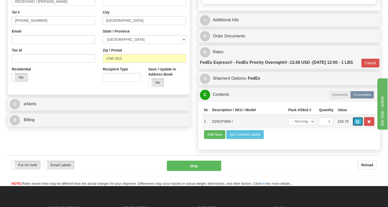
click at [356, 123] on span "button" at bounding box center [358, 121] width 4 height 3
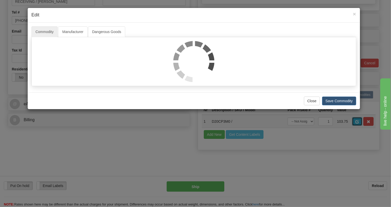
scroll to position [0, 0]
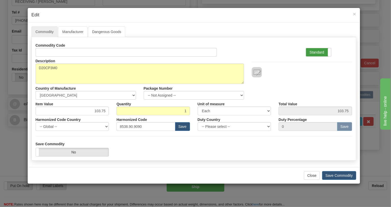
click at [318, 53] on label "Standard" at bounding box center [318, 52] width 25 height 8
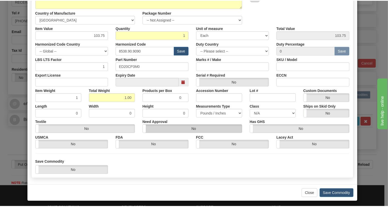
scroll to position [78, 0]
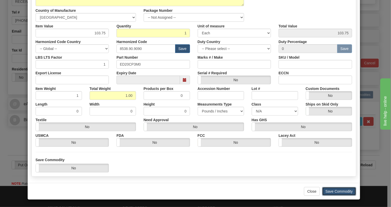
click at [333, 191] on button "Save Commodity" at bounding box center [339, 191] width 34 height 9
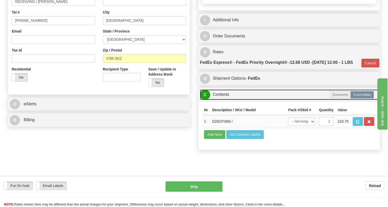
click at [224, 100] on link "C Contents" at bounding box center [289, 94] width 178 height 11
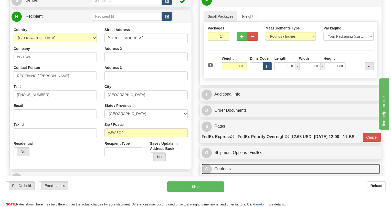
scroll to position [63, 0]
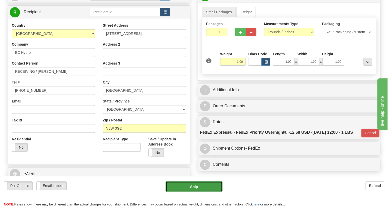
click at [194, 188] on button "Ship" at bounding box center [194, 186] width 57 height 10
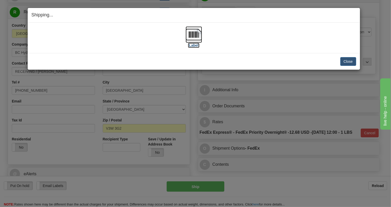
click at [192, 30] on img at bounding box center [194, 34] width 16 height 16
click at [349, 61] on button "Close" at bounding box center [349, 61] width 16 height 9
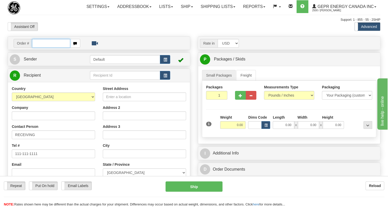
paste input "0086696689"
click at [38, 48] on input "0086696689" at bounding box center [51, 43] width 38 height 9
type input "86696689"
click at [88, 45] on body "Training Course Close Toggle navigation Settings Shipping Preferences New Recip…" at bounding box center [194, 103] width 388 height 207
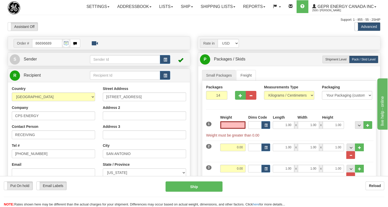
type input "0.00"
click at [191, 6] on span at bounding box center [192, 6] width 2 height 1
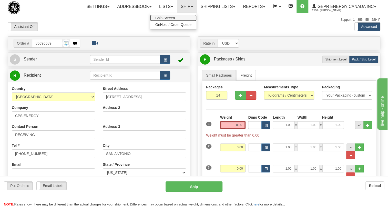
click at [167, 18] on span "Ship Screen" at bounding box center [164, 18] width 19 height 4
